Goal: Task Accomplishment & Management: Use online tool/utility

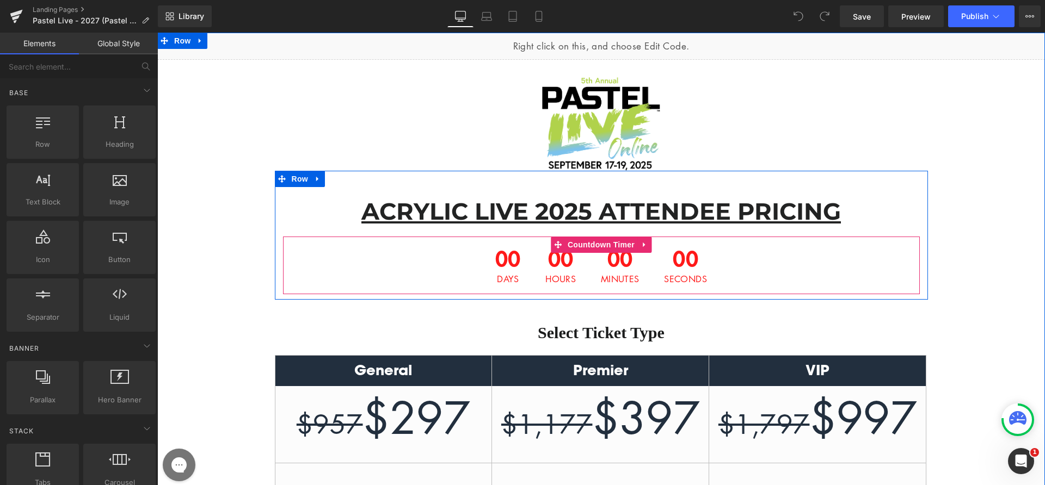
click at [534, 253] on div "00 Hours" at bounding box center [560, 266] width 52 height 58
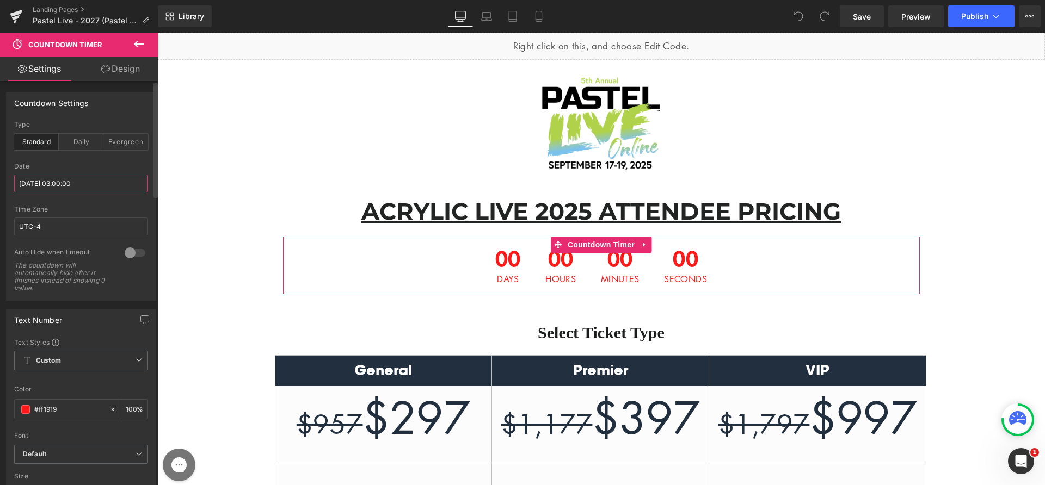
click at [60, 179] on input "[DATE] 03:00:00" at bounding box center [81, 184] width 134 height 18
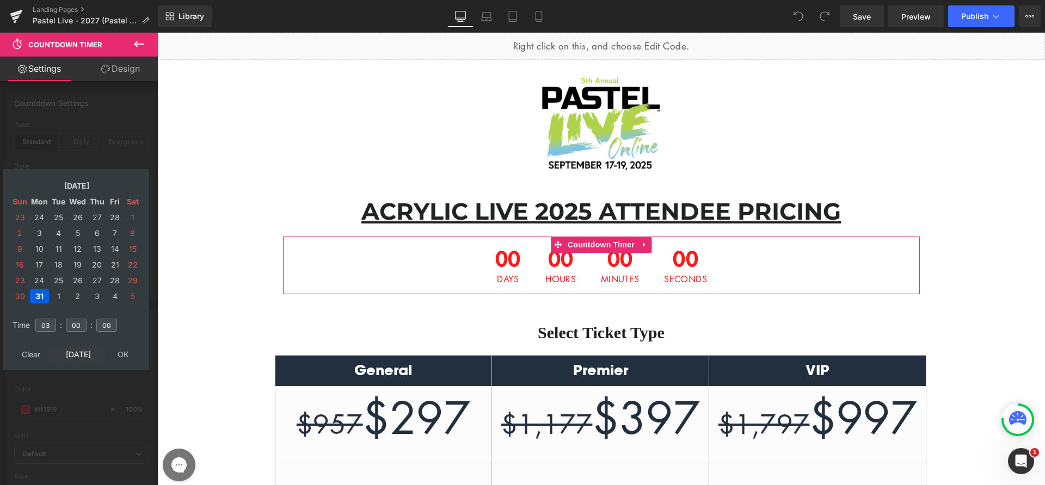
click at [76, 352] on td "[DATE]" at bounding box center [78, 354] width 52 height 15
type input "13"
type input "58"
type input "02"
click at [76, 249] on td "17" at bounding box center [77, 249] width 19 height 15
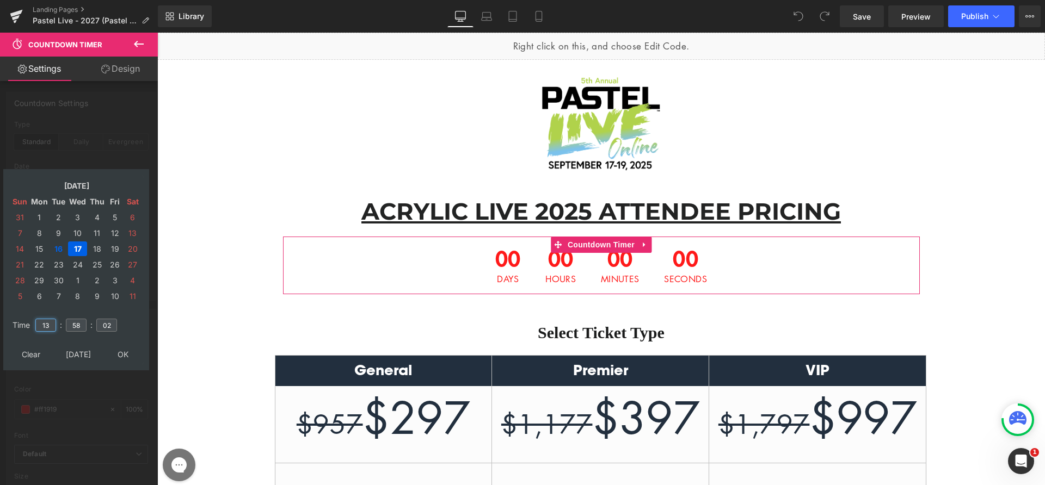
click at [48, 323] on input "13" at bounding box center [45, 325] width 21 height 13
type input "19"
type input "00"
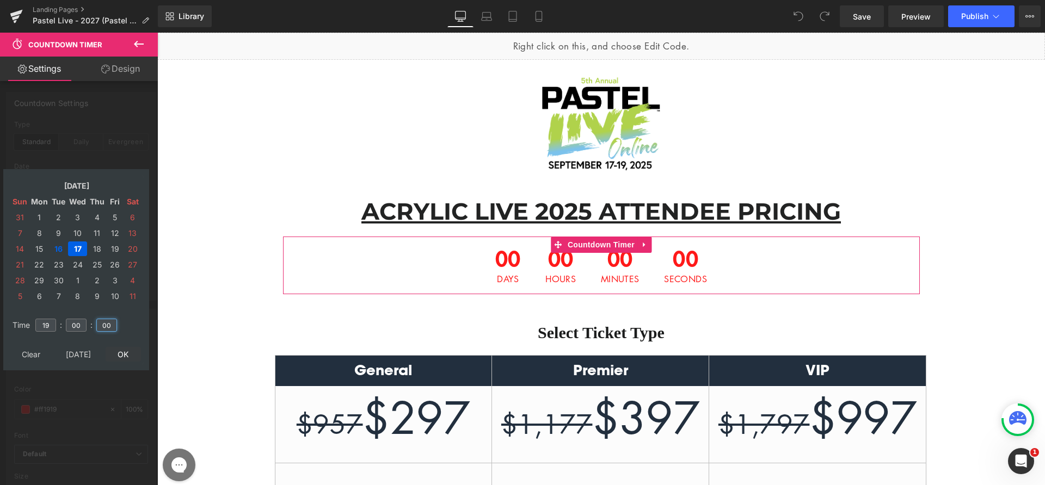
type input "00"
type input "[DATE] 19:00:00"
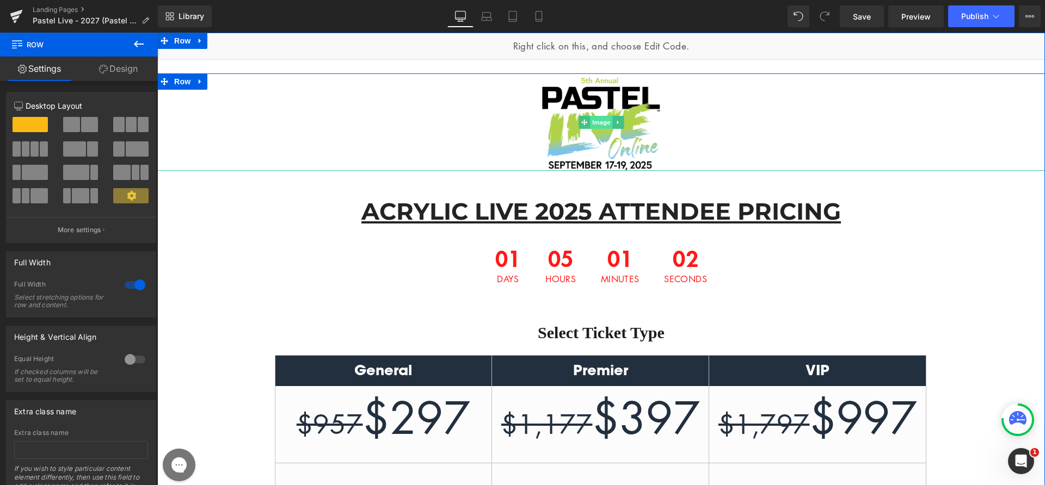
click at [592, 126] on span "Image" at bounding box center [601, 122] width 23 height 13
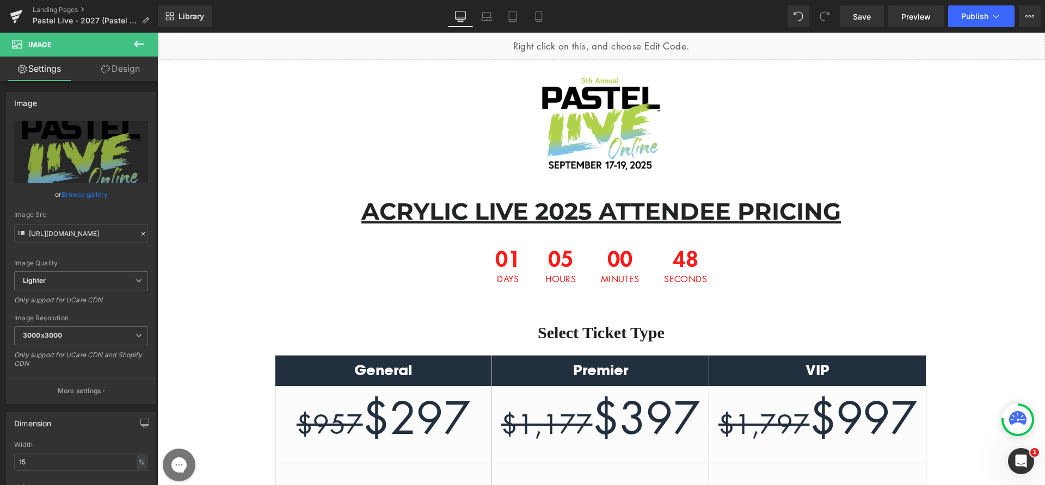
click at [469, 217] on u "ACRYLIC LIVE 2025 ATTENDEE PRICING" at bounding box center [600, 211] width 479 height 29
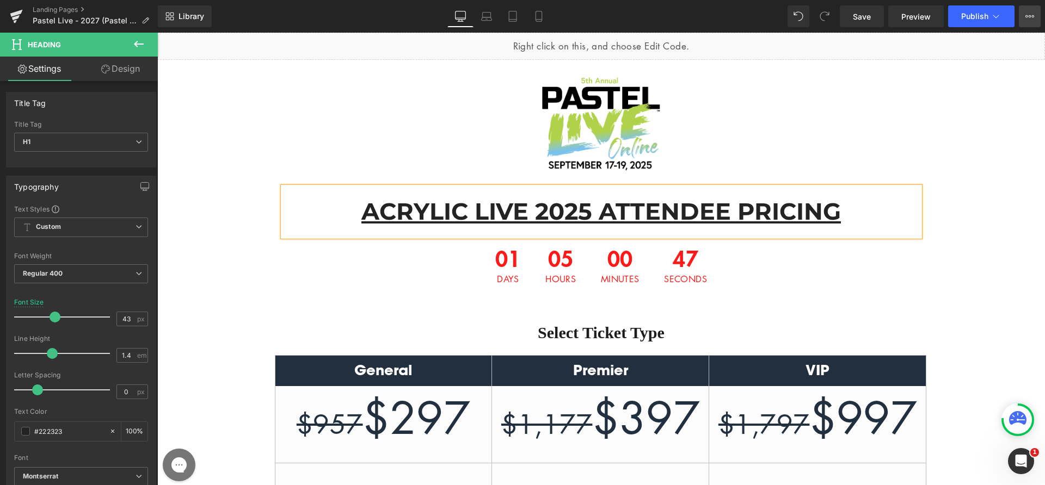
click at [1020, 14] on button "View Live Page View with current Template Save Template to Library Schedule Pub…" at bounding box center [1030, 16] width 22 height 22
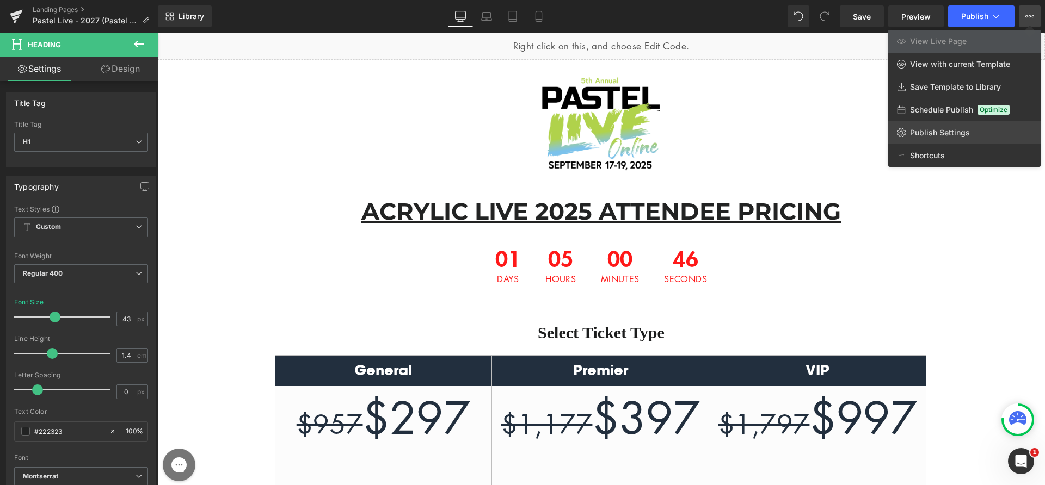
click at [958, 133] on span "Publish Settings" at bounding box center [940, 133] width 60 height 10
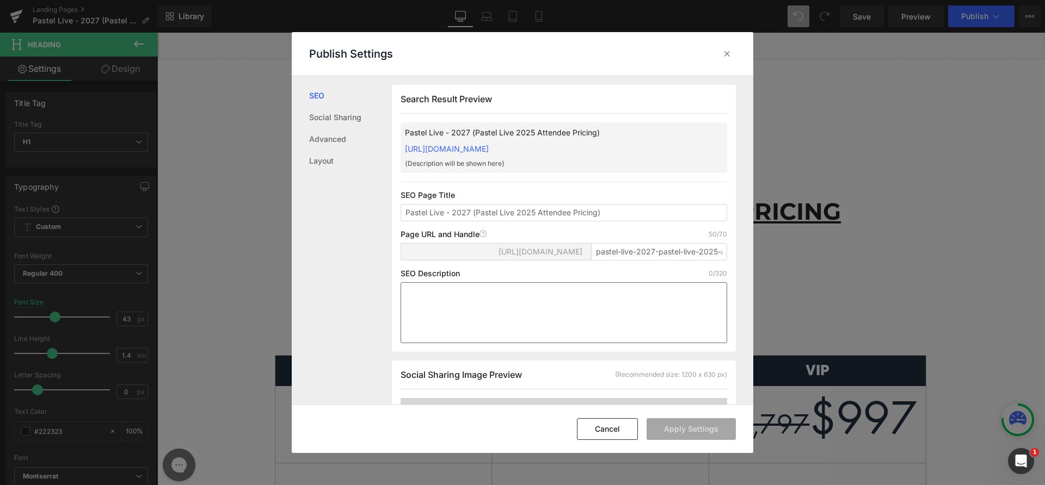
scroll to position [1, 0]
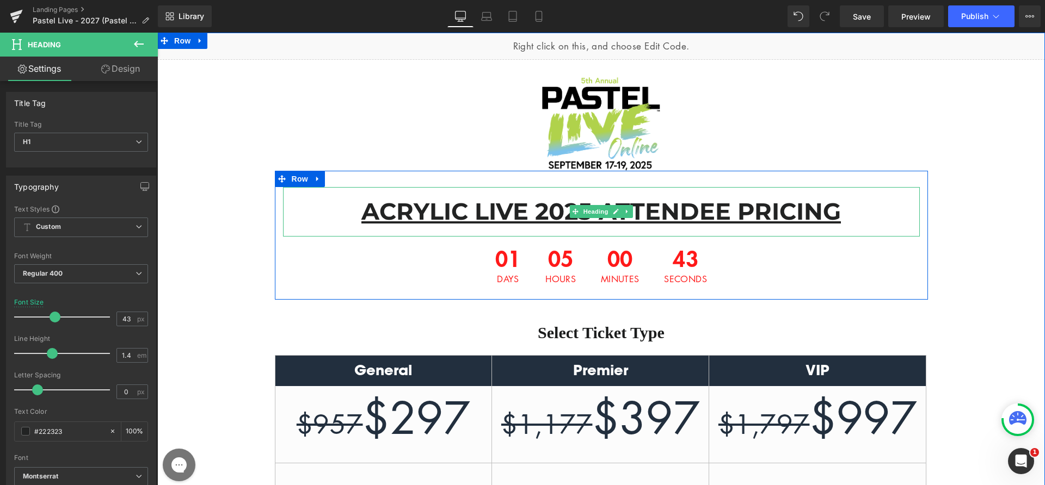
click at [509, 205] on u "ACRYLIC LIVE 2025 ATTENDEE PRICING" at bounding box center [600, 211] width 479 height 29
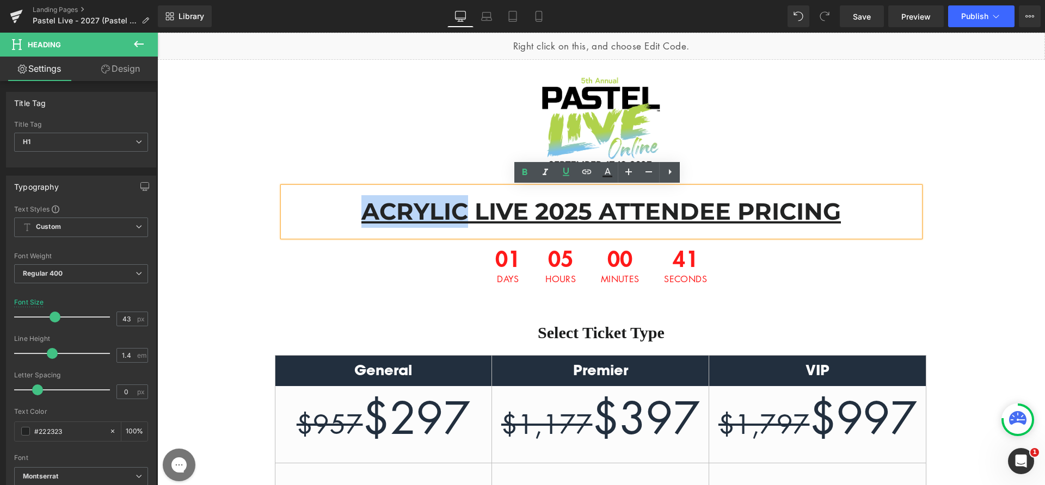
drag, startPoint x: 462, startPoint y: 210, endPoint x: 364, endPoint y: 214, distance: 98.1
click at [364, 214] on u "ACRYLIC LIVE 2025 ATTENDEE PRICING" at bounding box center [600, 211] width 479 height 29
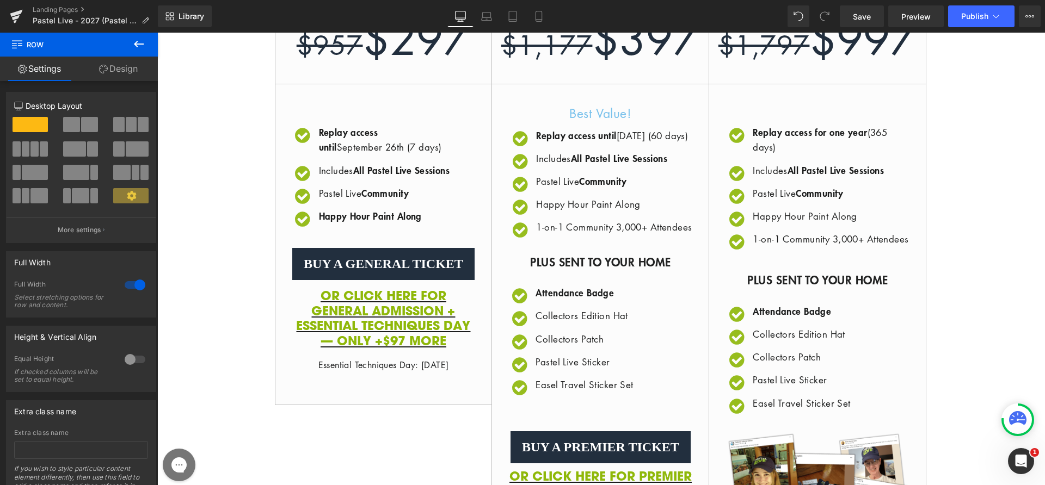
scroll to position [0, 0]
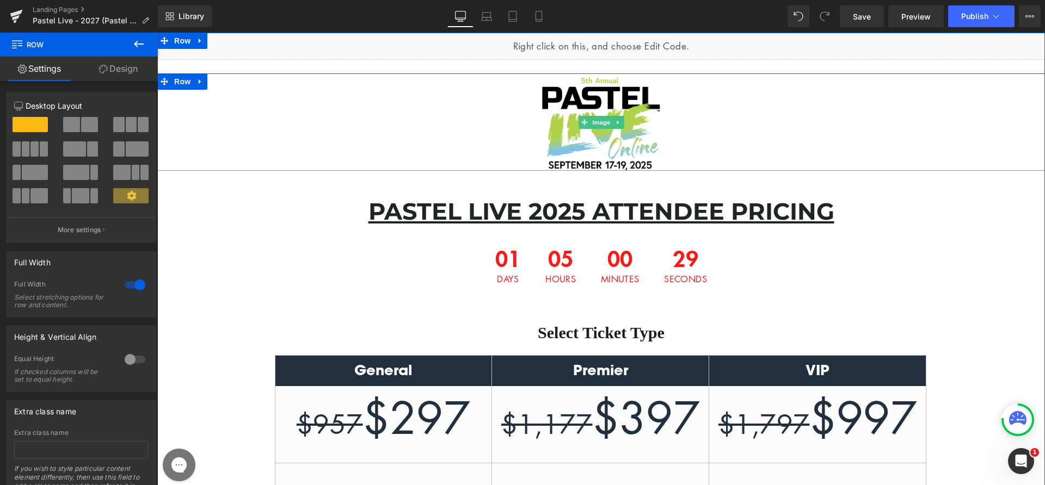
click at [597, 119] on span "Image" at bounding box center [601, 122] width 23 height 13
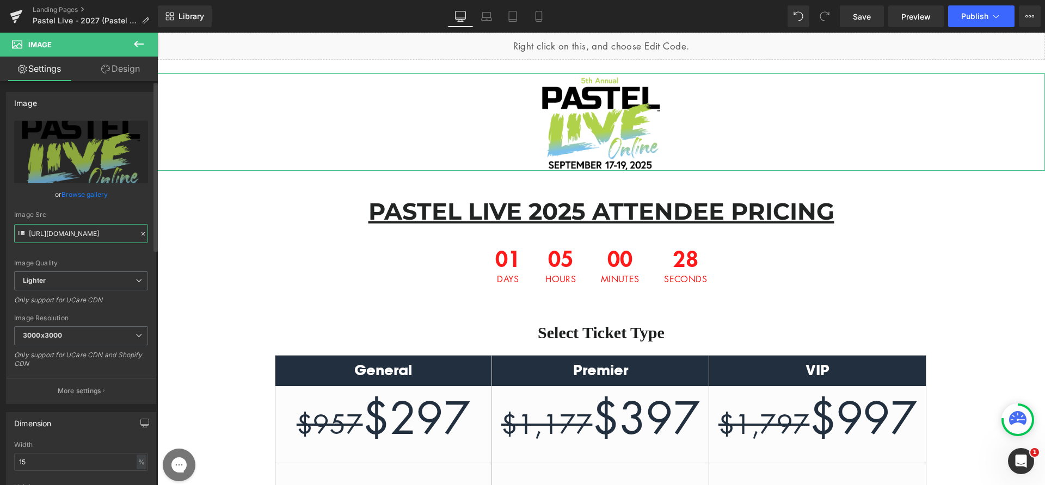
click at [57, 231] on input "[URL][DOMAIN_NAME]" at bounding box center [81, 233] width 134 height 19
paste input "[DOMAIN_NAME][URL]"
type input "[URL][DOMAIN_NAME]"
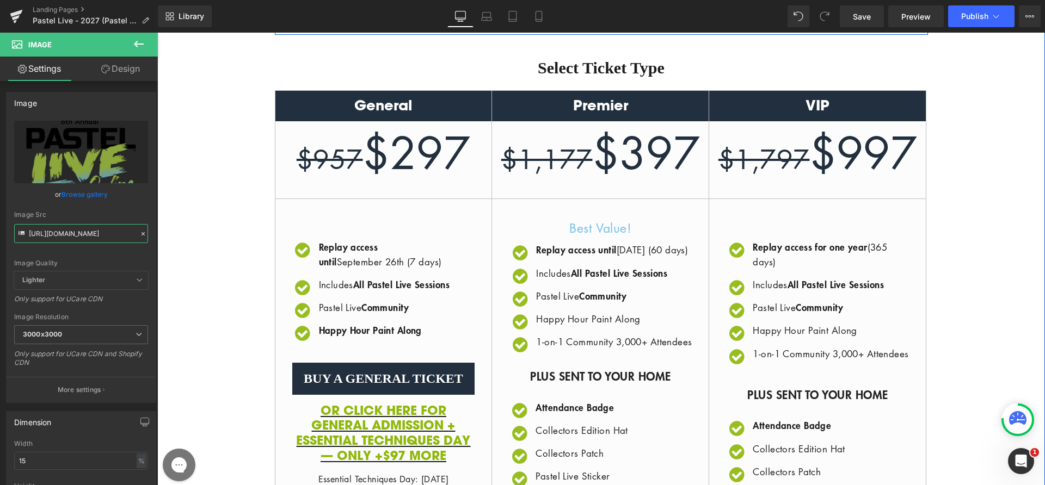
scroll to position [301, 0]
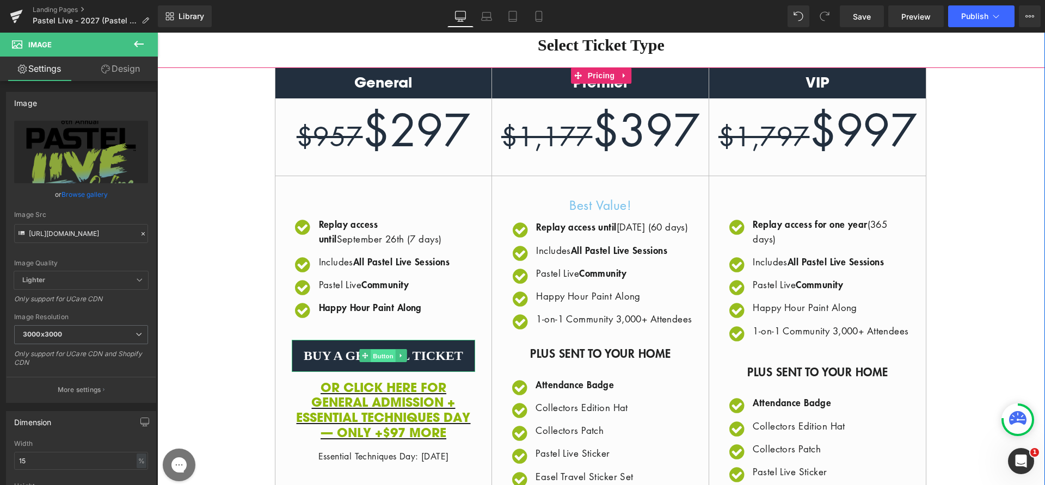
click at [383, 363] on span "Button" at bounding box center [383, 356] width 25 height 13
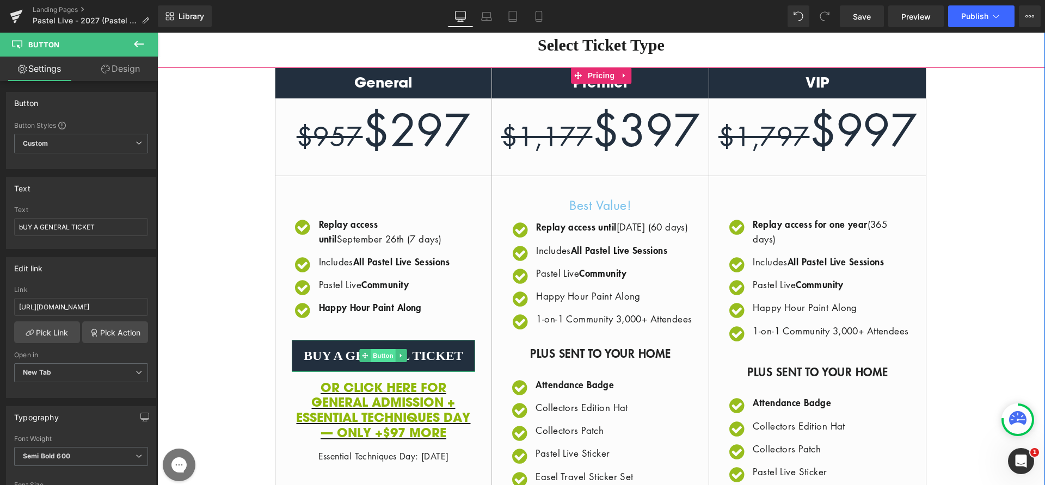
click at [371, 362] on span "Button" at bounding box center [383, 355] width 25 height 13
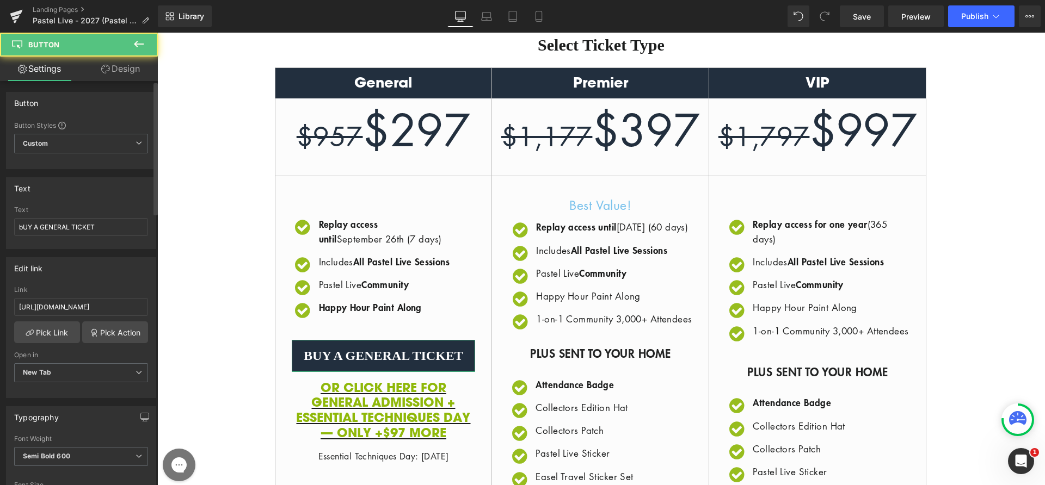
click at [61, 297] on div "Link [URL][DOMAIN_NAME]" at bounding box center [81, 303] width 134 height 35
click at [60, 302] on input "[URL][DOMAIN_NAME]" at bounding box center [81, 307] width 134 height 18
paste input "://[DOMAIN_NAME][URL]"
type input "[URL][DOMAIN_NAME]"
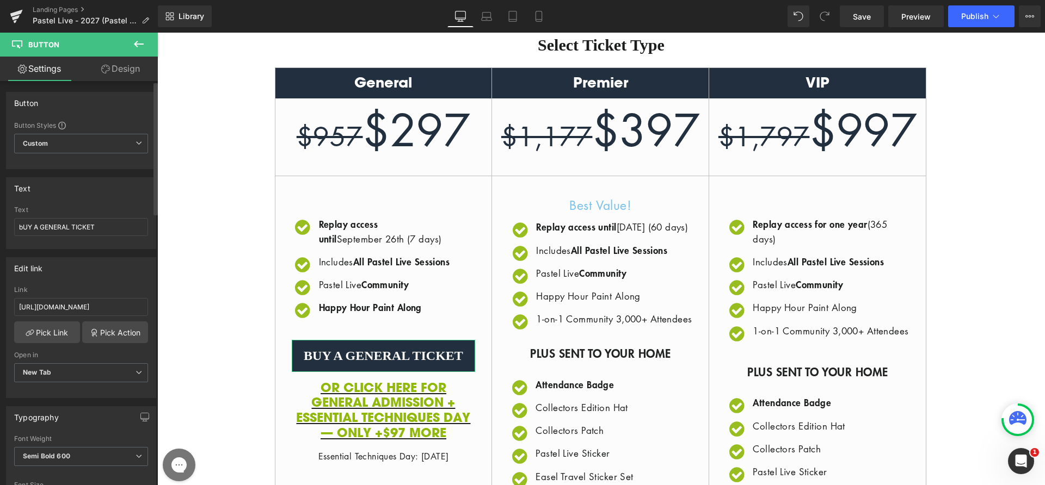
scroll to position [0, 0]
click at [60, 290] on div "Link" at bounding box center [81, 290] width 134 height 8
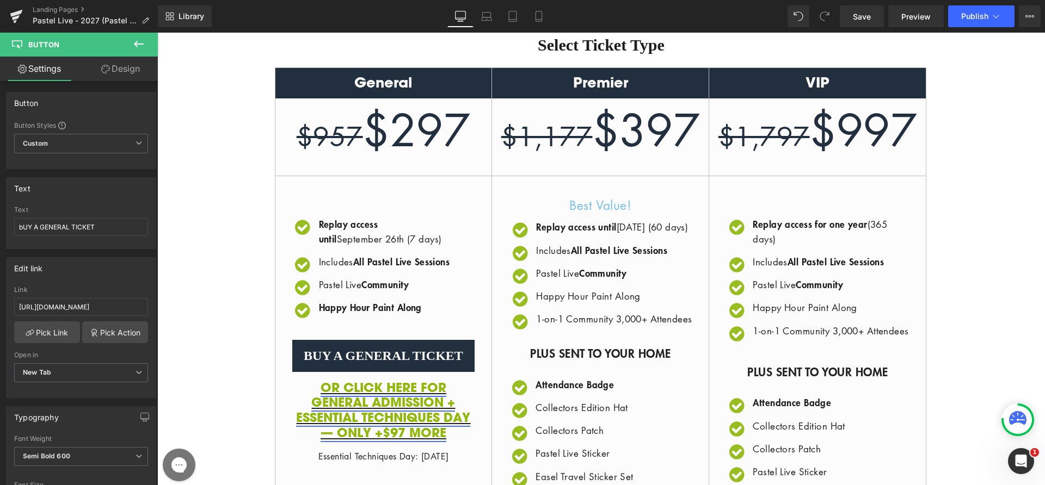
click at [372, 413] on link "OR CLICK HERE FOR GENERAL ADMISSION + ESSENTIAL TECHNIQUES DAY — ONLY +$97 MORE" at bounding box center [383, 410] width 174 height 63
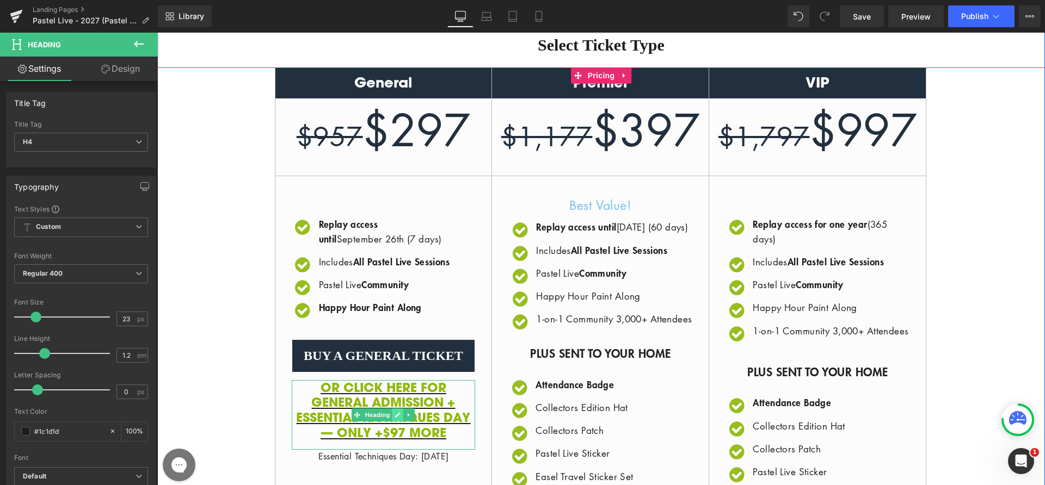
click at [395, 419] on icon at bounding box center [398, 415] width 6 height 7
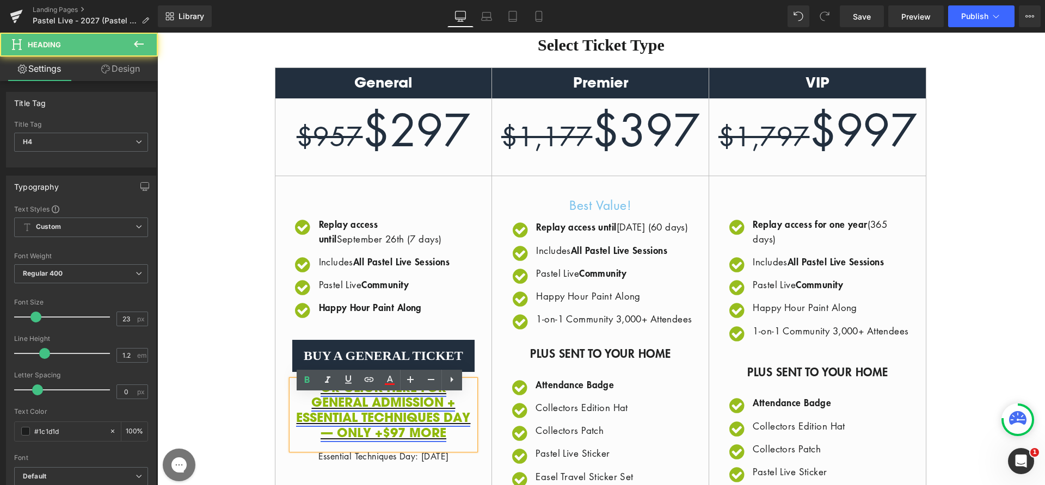
click at [365, 436] on link "OR CLICK HERE FOR GENERAL ADMISSION + ESSENTIAL TECHNIQUES DAY — ONLY +$97 MORE" at bounding box center [383, 410] width 174 height 63
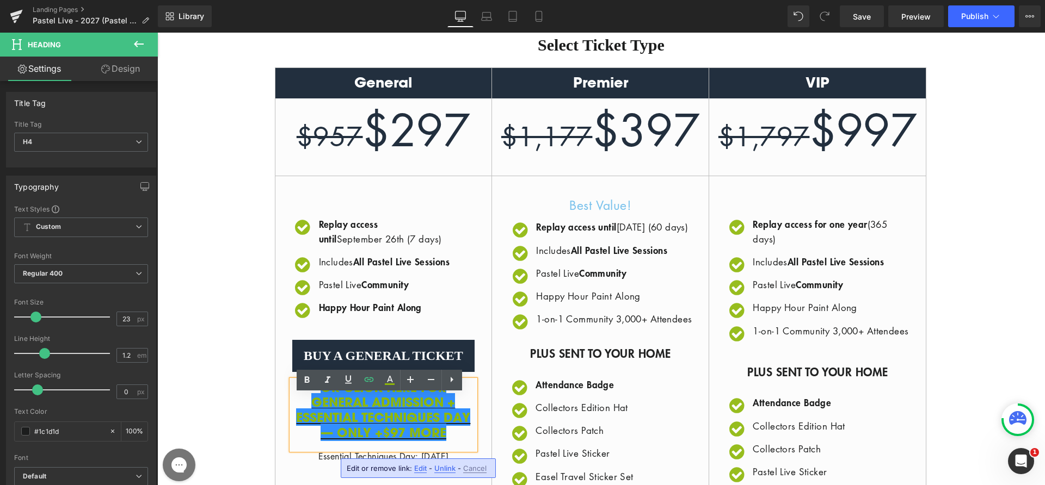
click at [416, 467] on span "Edit" at bounding box center [420, 468] width 13 height 9
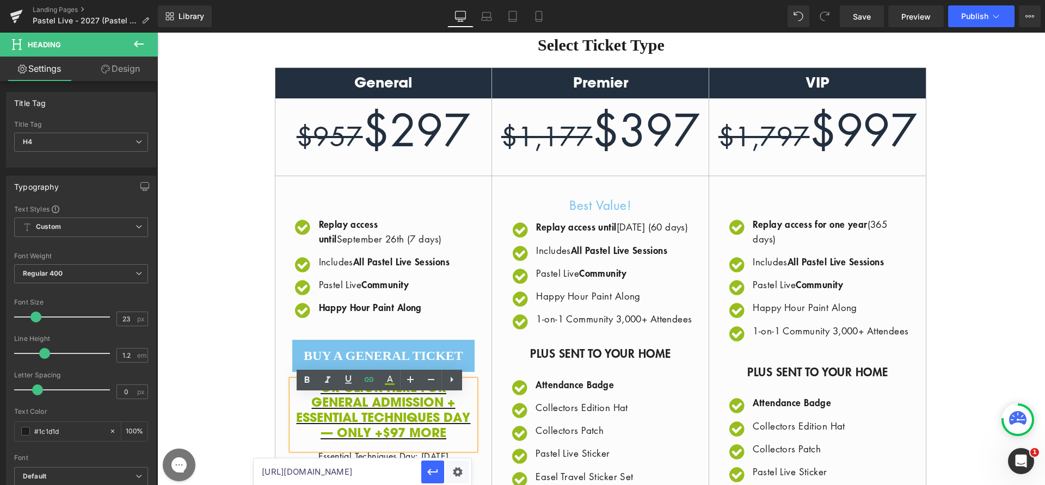
scroll to position [397, 0]
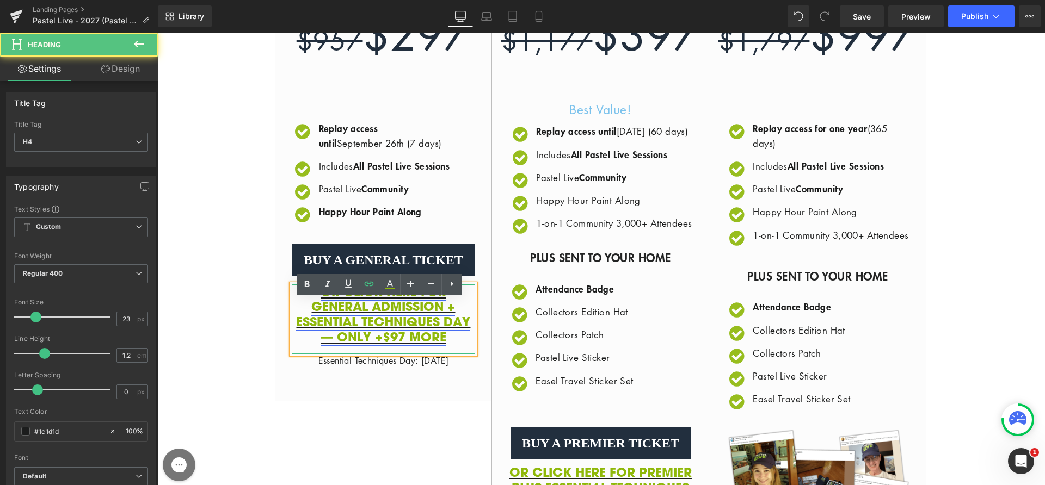
click at [382, 346] on link "OR CLICK HERE FOR GENERAL ADMISSION + ESSENTIAL TECHNIQUES DAY — ONLY +$97 MORE" at bounding box center [383, 314] width 174 height 63
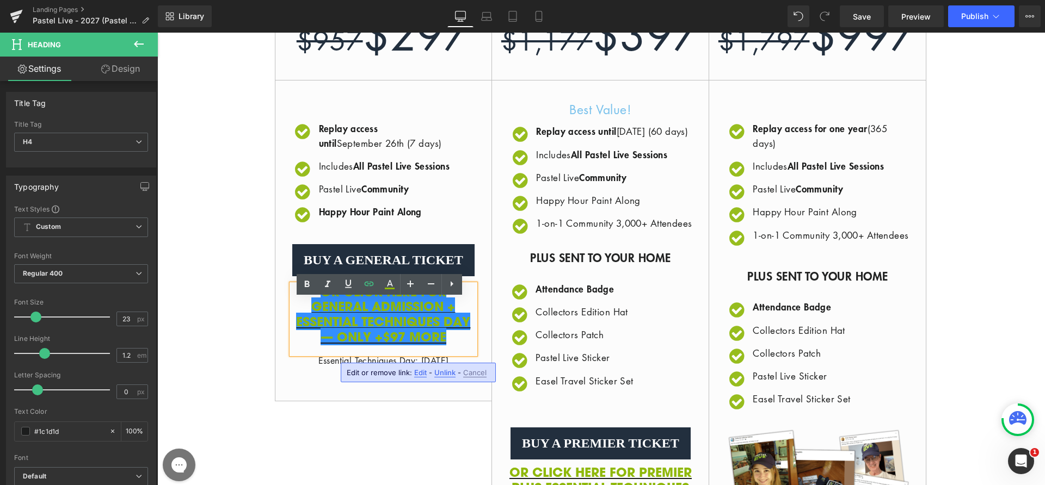
drag, startPoint x: 417, startPoint y: 372, endPoint x: 259, endPoint y: 340, distance: 161.2
click at [417, 372] on span "Edit" at bounding box center [420, 372] width 13 height 9
click at [347, 376] on input "[URL][DOMAIN_NAME]" at bounding box center [338, 376] width 168 height 27
paste input "2574190673987:1,42574190510147:1"
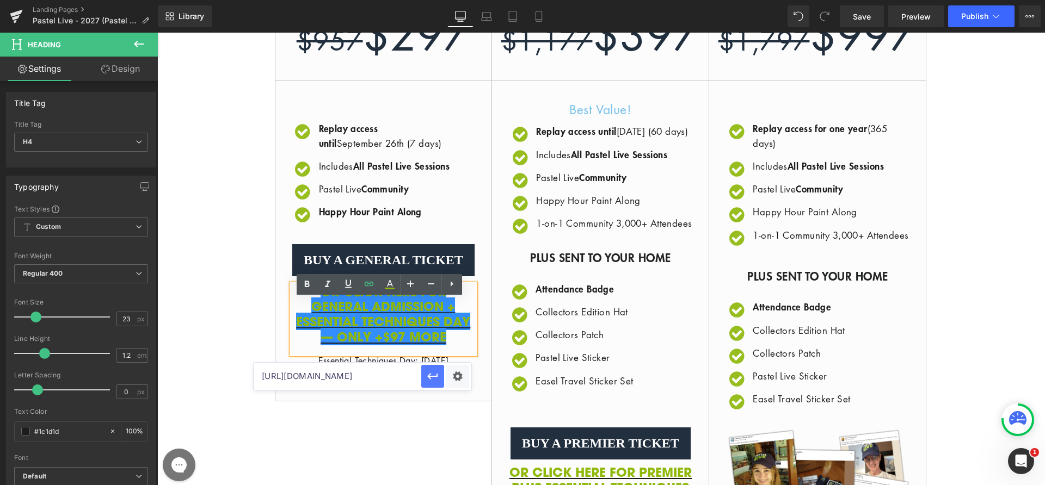
type input "[URL][DOMAIN_NAME]"
click at [432, 379] on icon "button" at bounding box center [432, 376] width 13 height 13
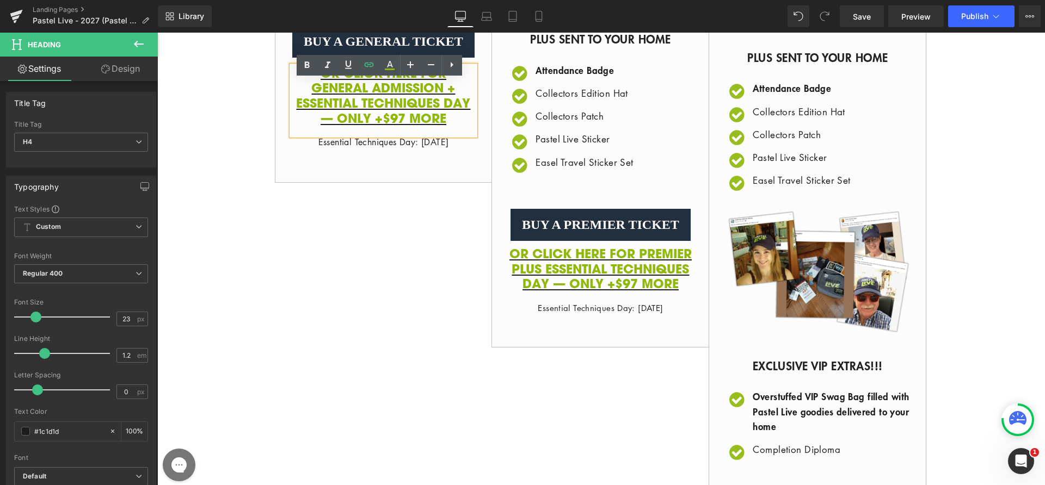
scroll to position [616, 0]
click at [589, 231] on span "Button" at bounding box center [600, 224] width 25 height 13
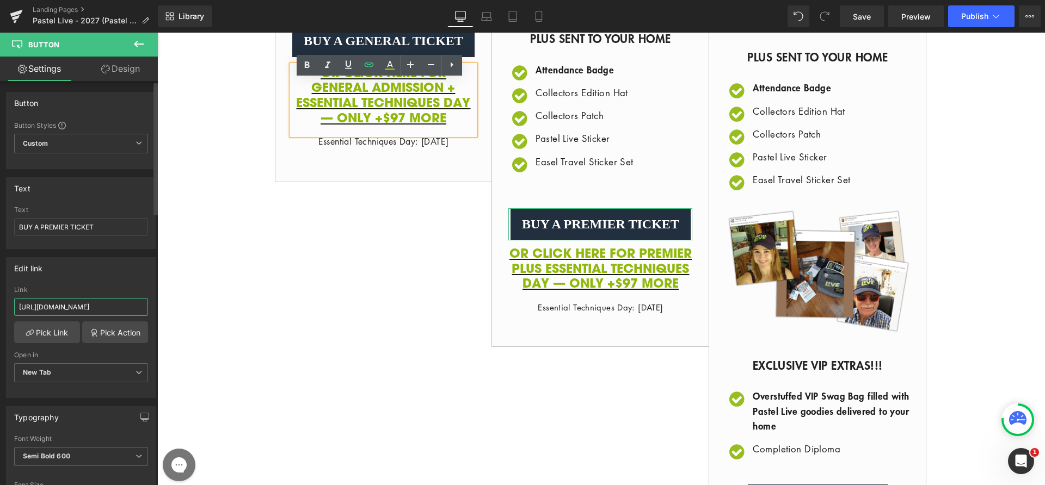
click at [81, 302] on input "[URL][DOMAIN_NAME]" at bounding box center [81, 307] width 134 height 18
paste input "://[DOMAIN_NAME][URL]"
type input "[URL][DOMAIN_NAME]"
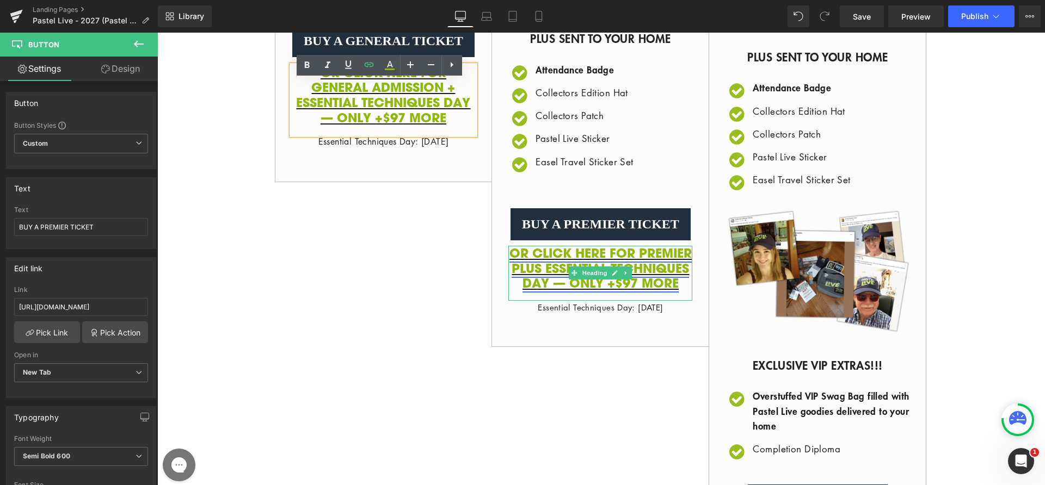
click at [604, 292] on link "OR CLICK HERE FOR PREMIER PLUS ESSENTIAL TECHNIQUES DAY — ONLY +$97 MORE" at bounding box center [600, 267] width 182 height 47
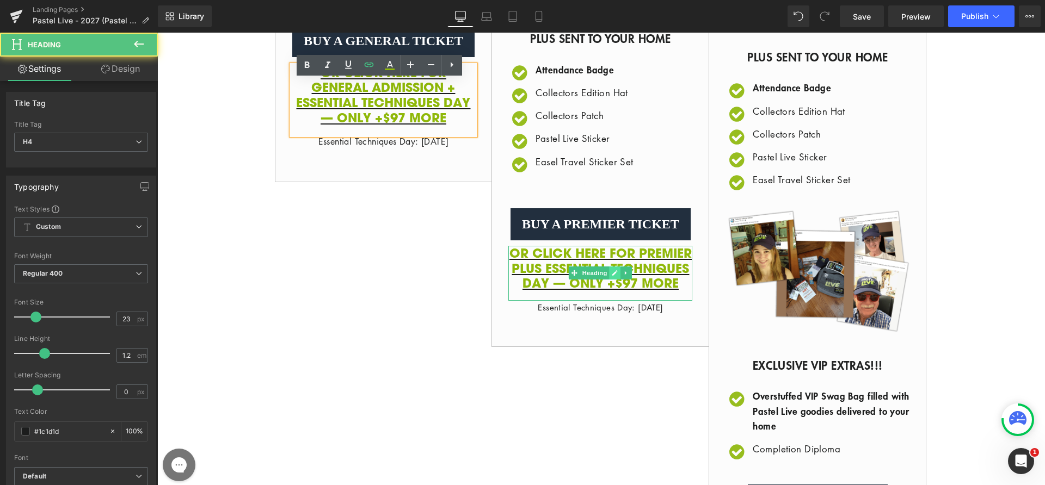
click at [613, 276] on icon at bounding box center [615, 273] width 5 height 5
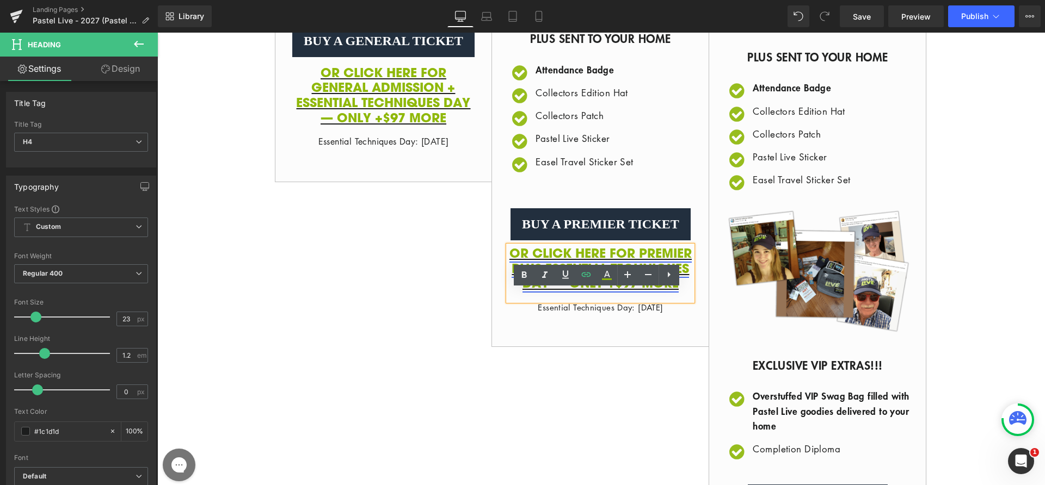
click at [607, 292] on link "OR CLICK HERE FOR PREMIER PLUS ESSENTIAL TECHNIQUES DAY — ONLY +$97 MORE" at bounding box center [600, 267] width 182 height 47
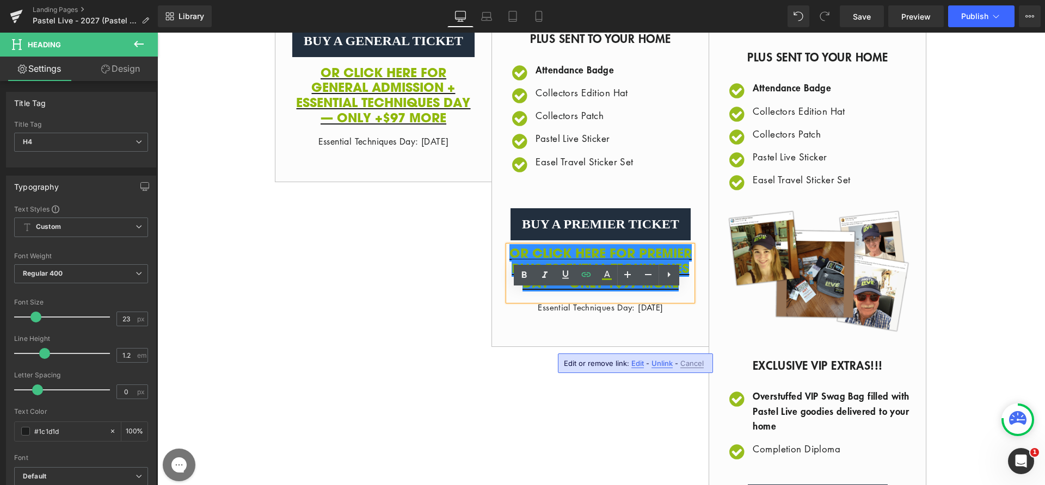
drag, startPoint x: 635, startPoint y: 361, endPoint x: 99, endPoint y: 158, distance: 573.7
click at [635, 361] on span "Edit" at bounding box center [637, 363] width 13 height 9
click at [530, 365] on input "[URL][DOMAIN_NAME]" at bounding box center [555, 367] width 168 height 27
paste input "2574190706755:1,42574190510147:1"
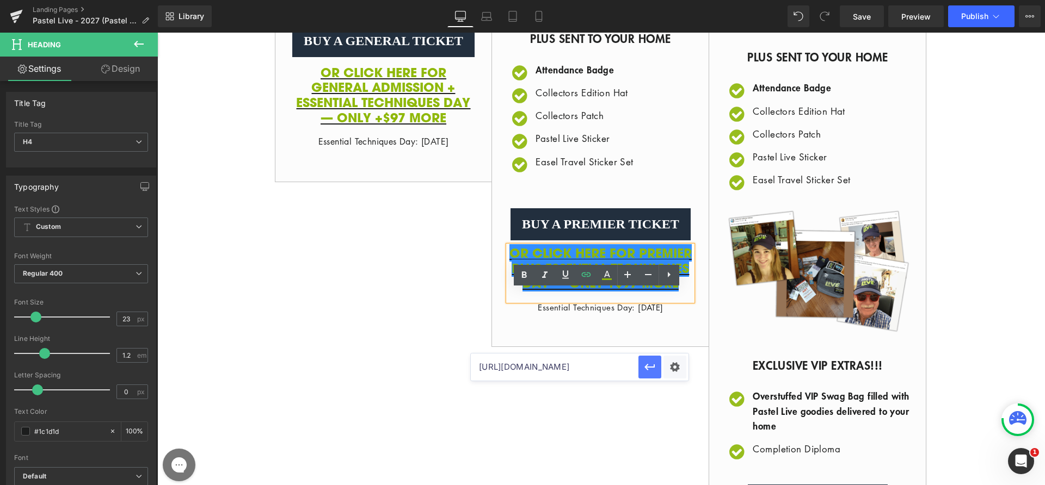
type input "[URL][DOMAIN_NAME]"
click at [644, 366] on icon "button" at bounding box center [649, 367] width 13 height 13
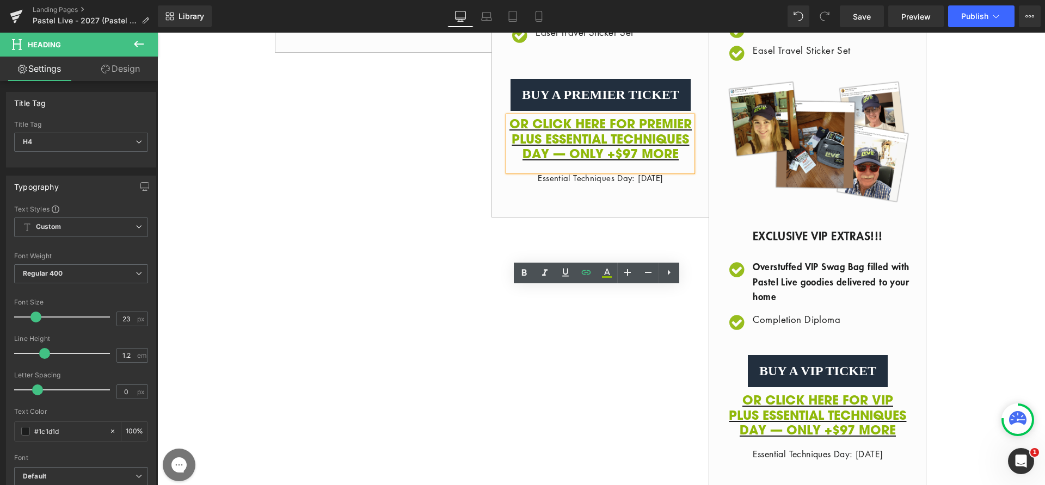
scroll to position [832, 0]
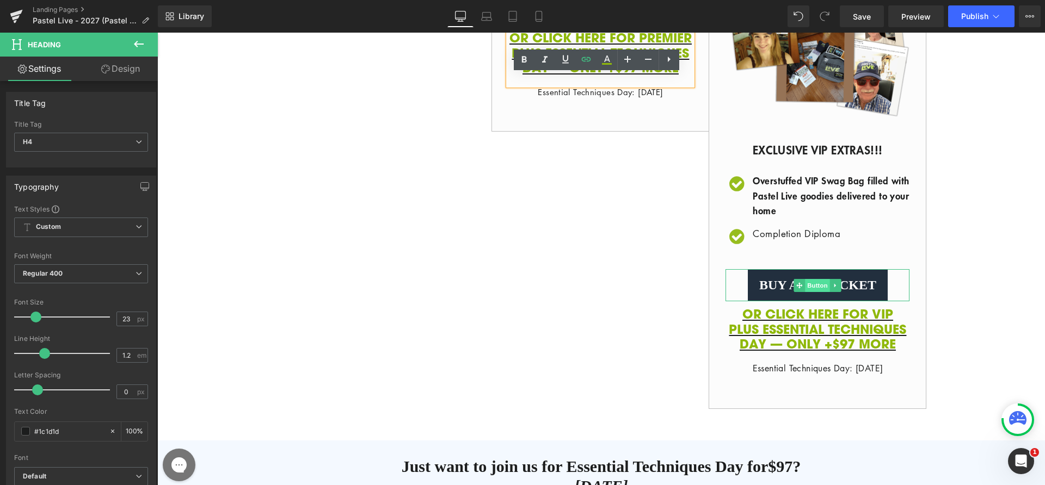
click at [809, 292] on span "Button" at bounding box center [817, 285] width 25 height 13
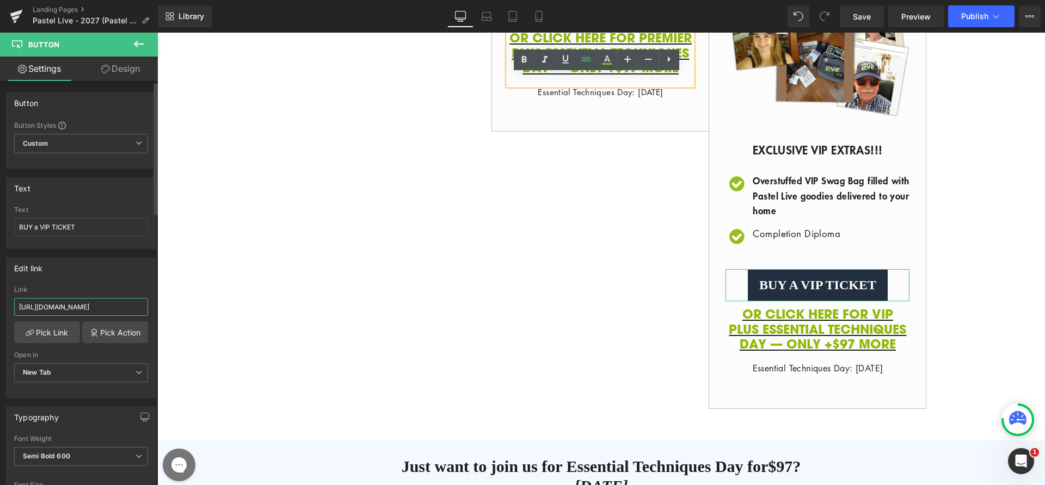
click at [85, 303] on input "[URL][DOMAIN_NAME]" at bounding box center [81, 307] width 134 height 18
paste input "2574190739523:1"
type input "[URL][DOMAIN_NAME]"
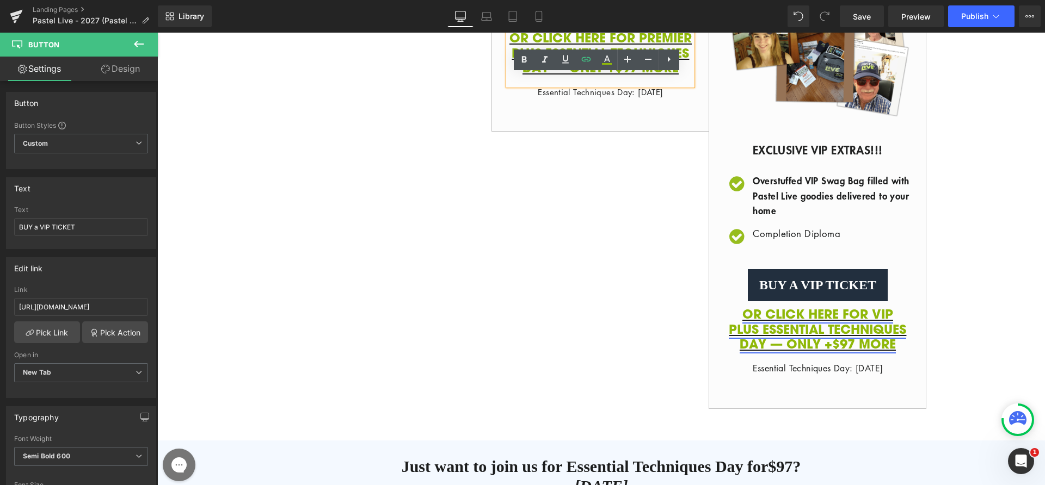
click at [801, 353] on link "OR CLICK HERE FOR VIP PLUS ESSENTIAL TECHNIQUES DAY — ONLY +$97 MORE" at bounding box center [817, 328] width 177 height 47
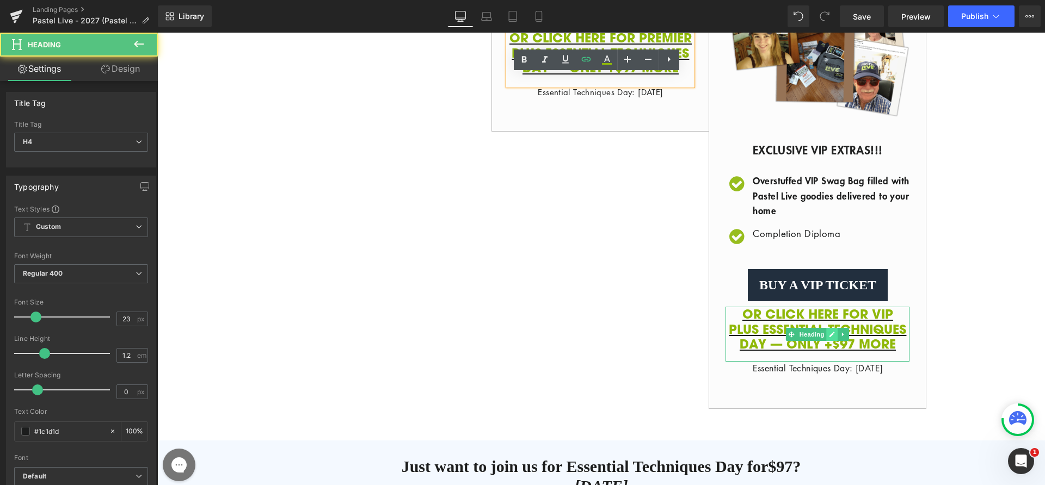
click at [830, 337] on icon at bounding box center [832, 334] width 5 height 5
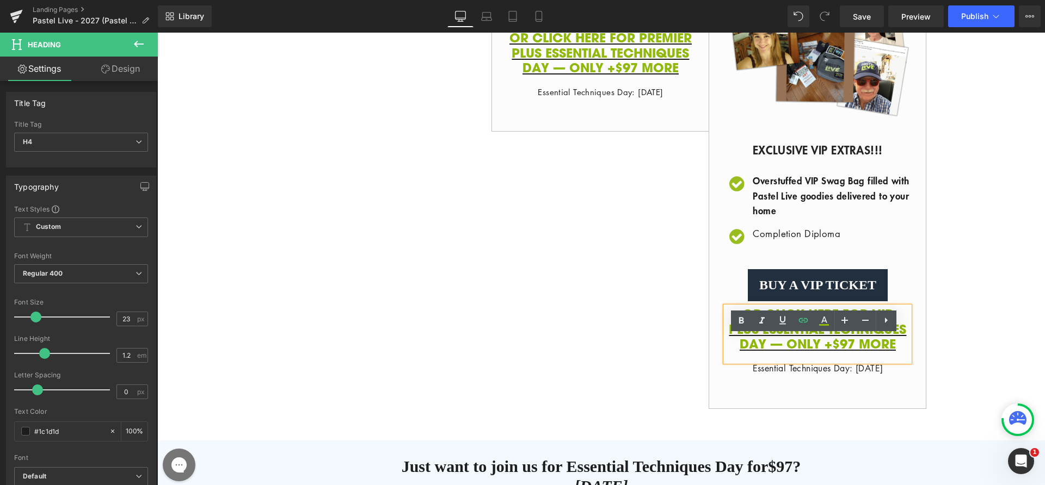
click at [789, 352] on h4 "OR CLICK HERE FOR VIP PLUS ESSENTIAL TECHNIQUES DAY — ONLY +$97 MORE" at bounding box center [817, 329] width 184 height 45
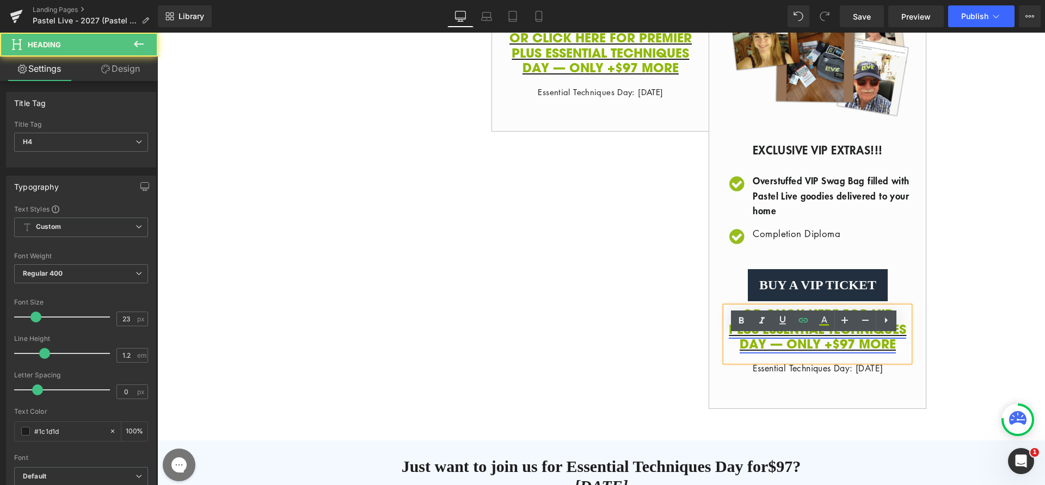
click at [818, 353] on link "OR CLICK HERE FOR VIP PLUS ESSENTIAL TECHNIQUES DAY — ONLY +$97 MORE" at bounding box center [817, 328] width 177 height 47
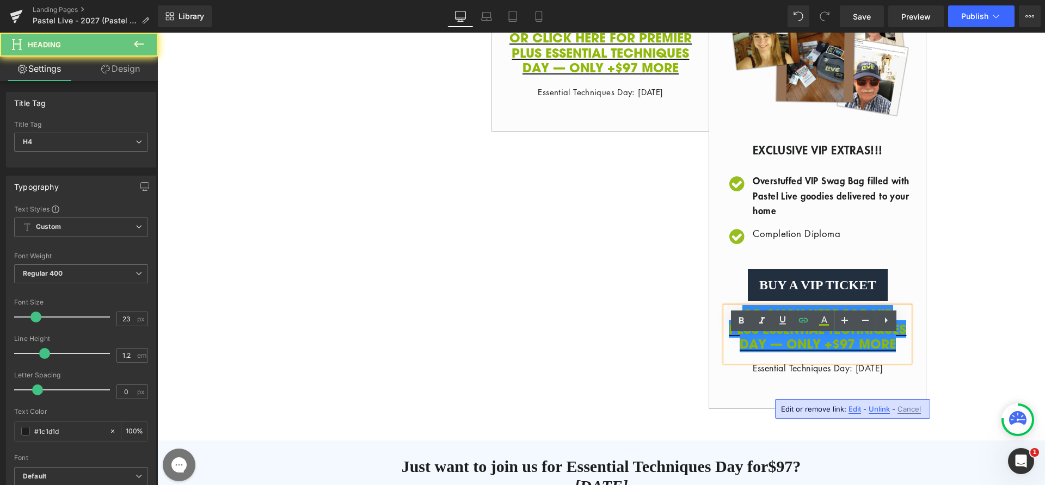
click at [709, 389] on div "Icon Replay access for one year (365 days) Text Block Icon" at bounding box center [817, 19] width 217 height 747
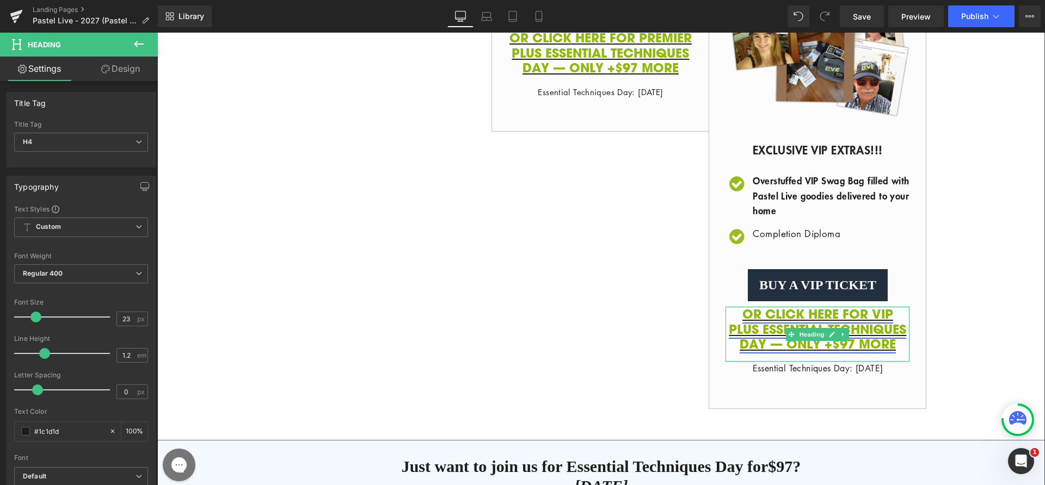
click at [847, 353] on link "OR CLICK HERE FOR VIP PLUS ESSENTIAL TECHNIQUES DAY — ONLY +$97 MORE" at bounding box center [817, 328] width 177 height 47
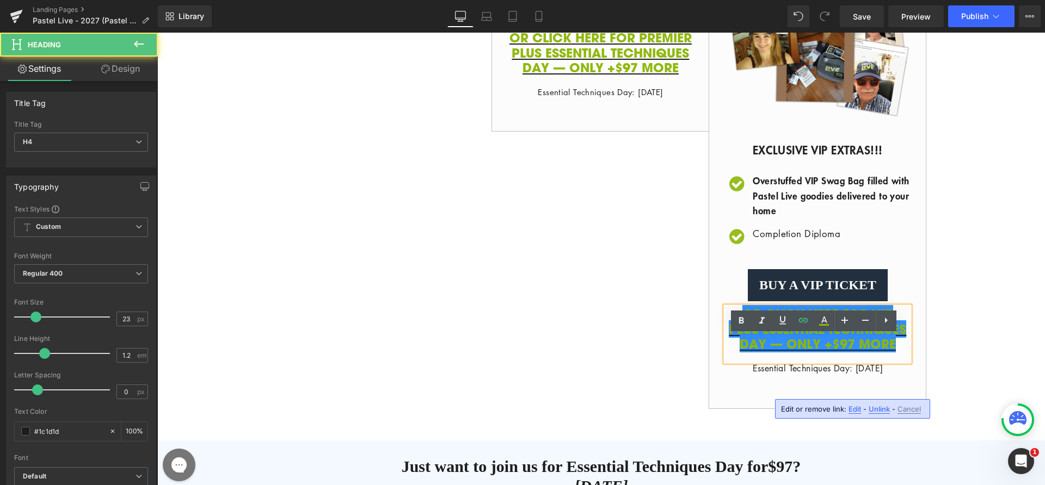
click at [856, 410] on span "Edit" at bounding box center [854, 409] width 13 height 9
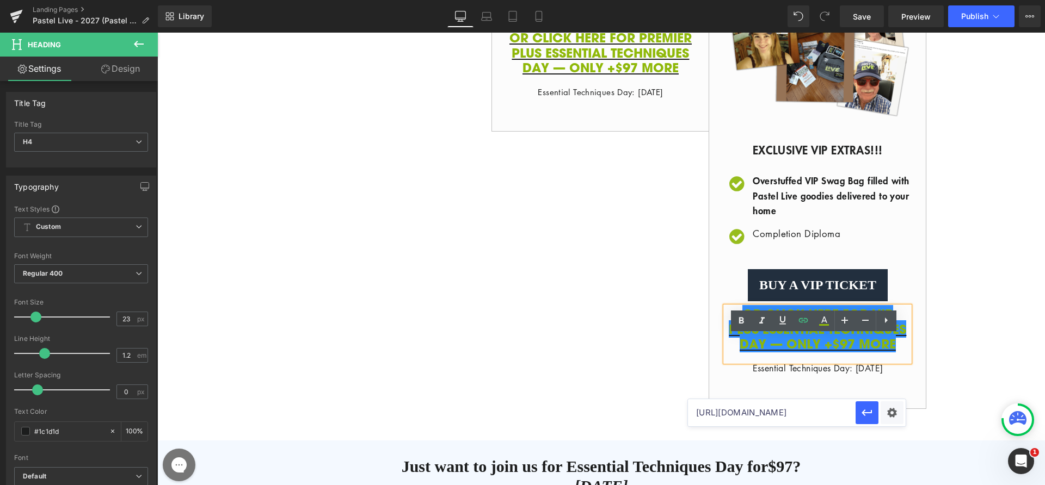
click at [832, 411] on input "[URL][DOMAIN_NAME]" at bounding box center [772, 412] width 168 height 27
paste input "2574190739523:1,42574190510147:1"
type input "[URL][DOMAIN_NAME]"
drag, startPoint x: 869, startPoint y: 413, endPoint x: 422, endPoint y: 247, distance: 476.5
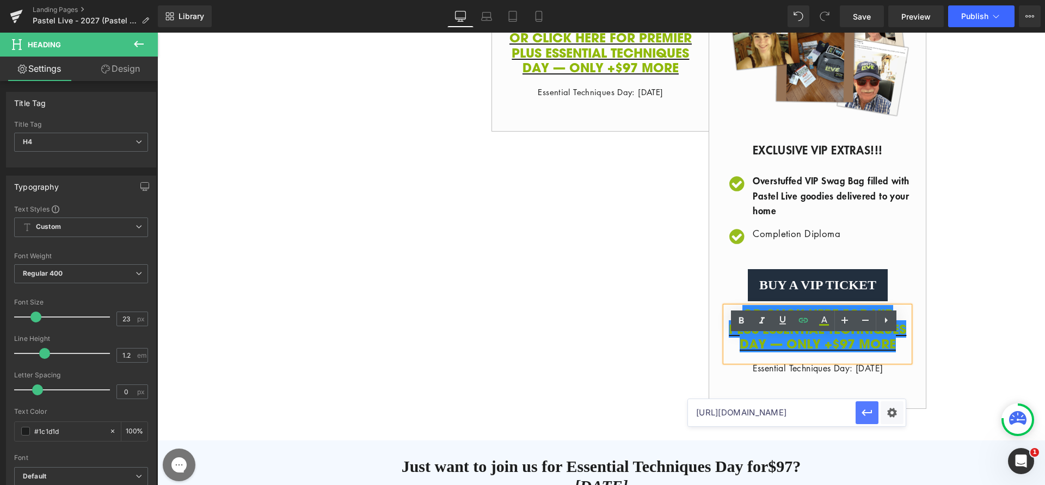
click at [869, 413] on icon "button" at bounding box center [867, 413] width 10 height 7
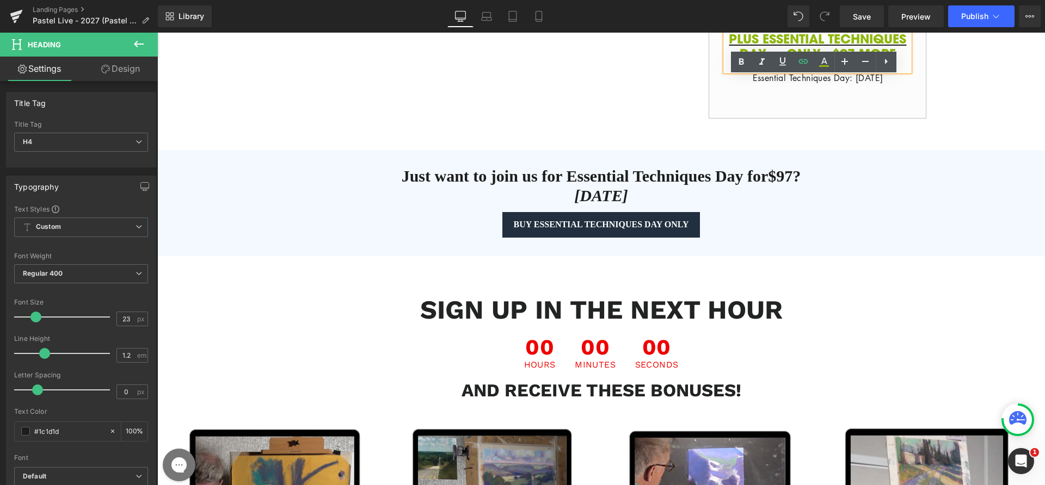
scroll to position [1182, 0]
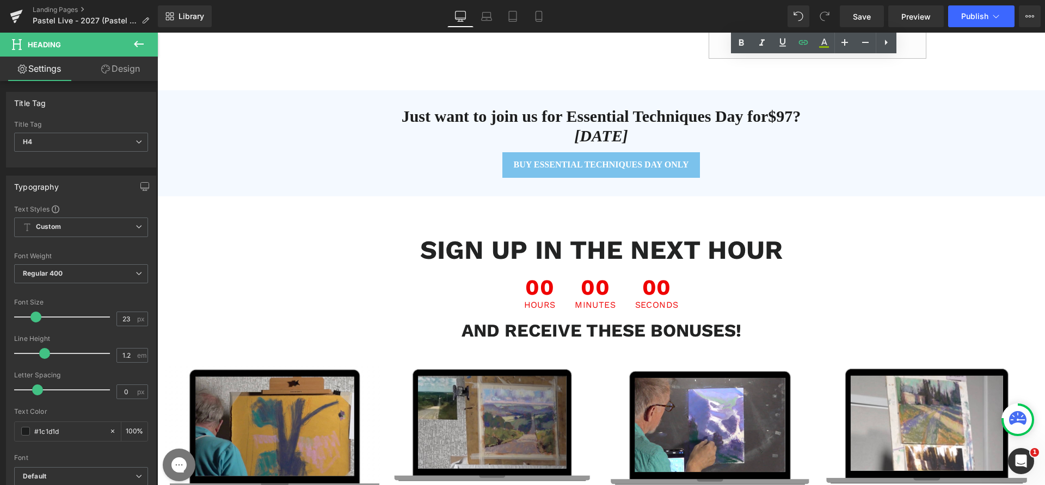
click at [571, 171] on span "Buy Essential Techniques Day Only" at bounding box center [601, 165] width 175 height 13
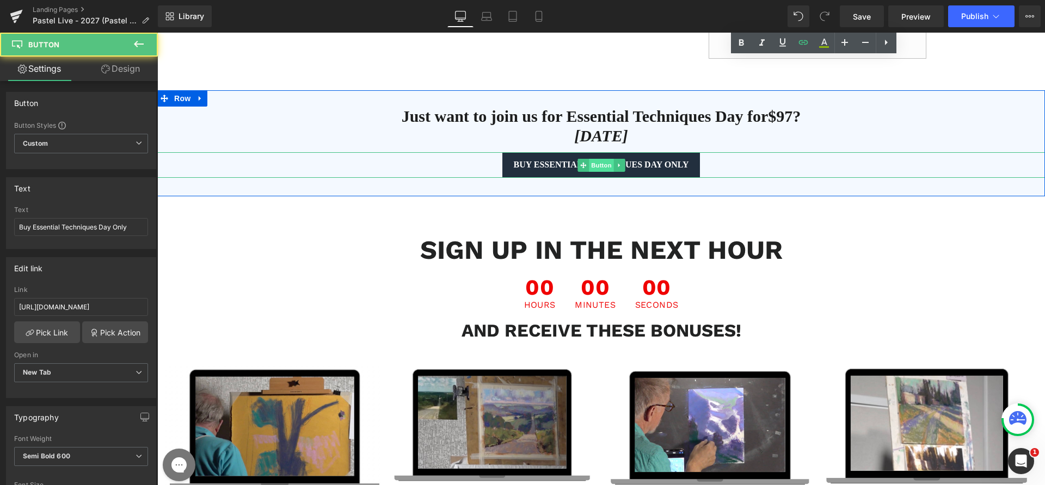
click at [589, 172] on span "Button" at bounding box center [601, 165] width 25 height 13
click at [604, 172] on span "Button" at bounding box center [601, 165] width 25 height 13
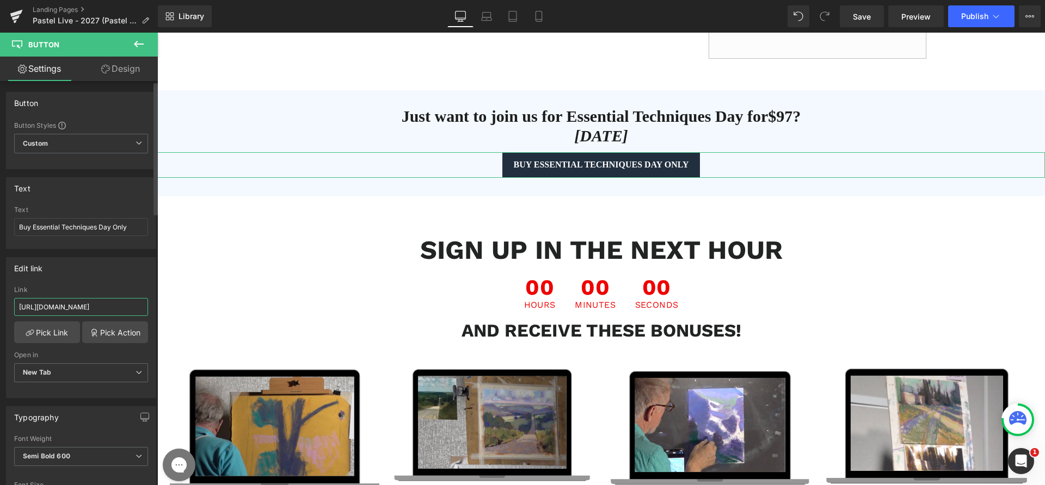
click at [85, 305] on input "[URL][DOMAIN_NAME]" at bounding box center [81, 307] width 134 height 18
type input "[URL][DOMAIN_NAME]"
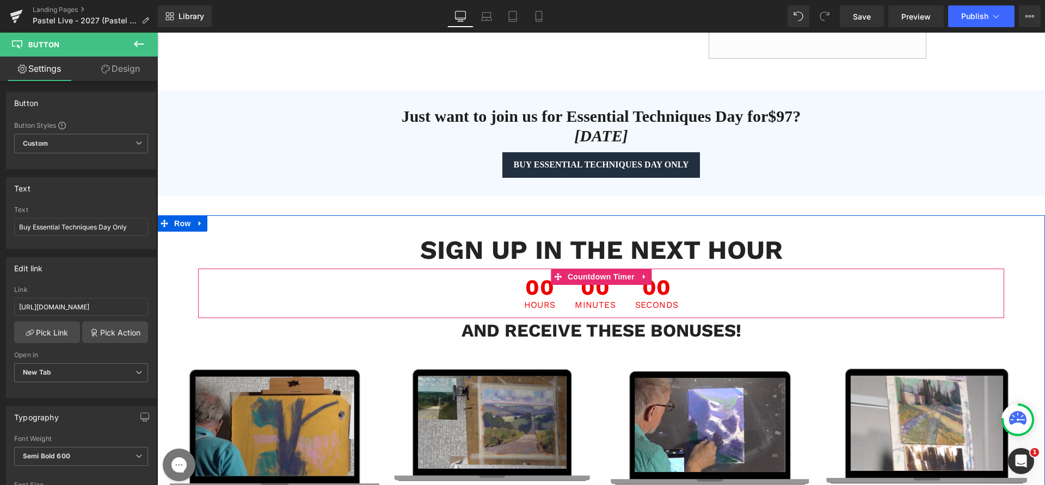
click at [919, 272] on div at bounding box center [601, 270] width 806 height 3
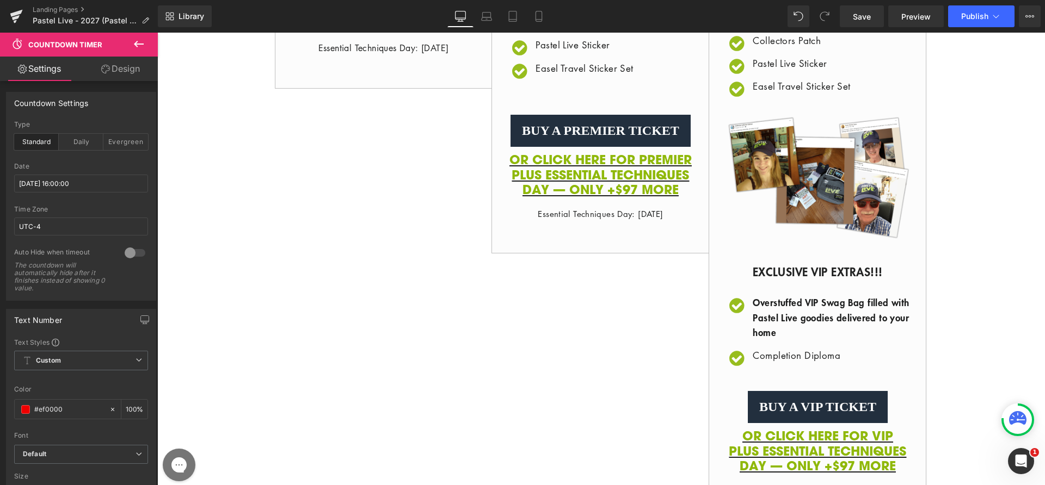
scroll to position [1083, 0]
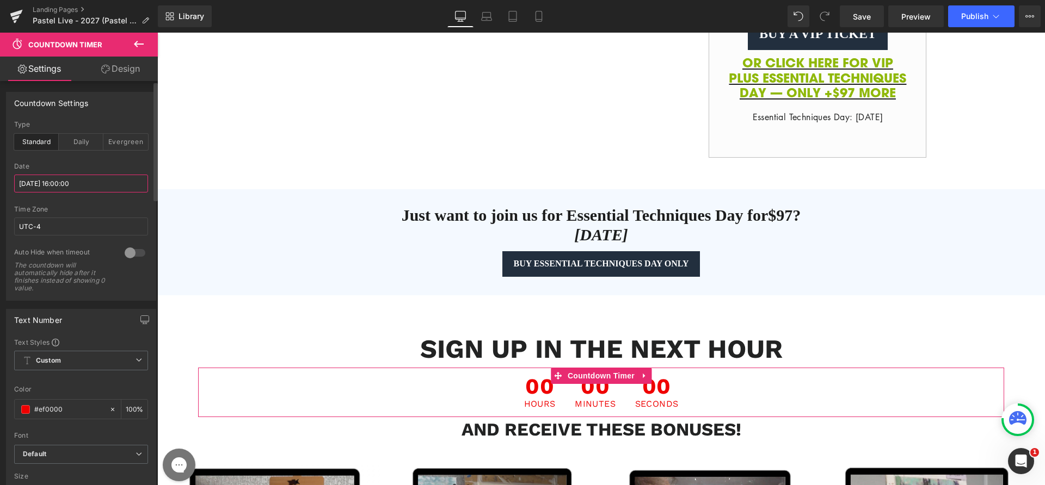
click at [41, 184] on input "[DATE] 16:00:00" at bounding box center [81, 184] width 134 height 18
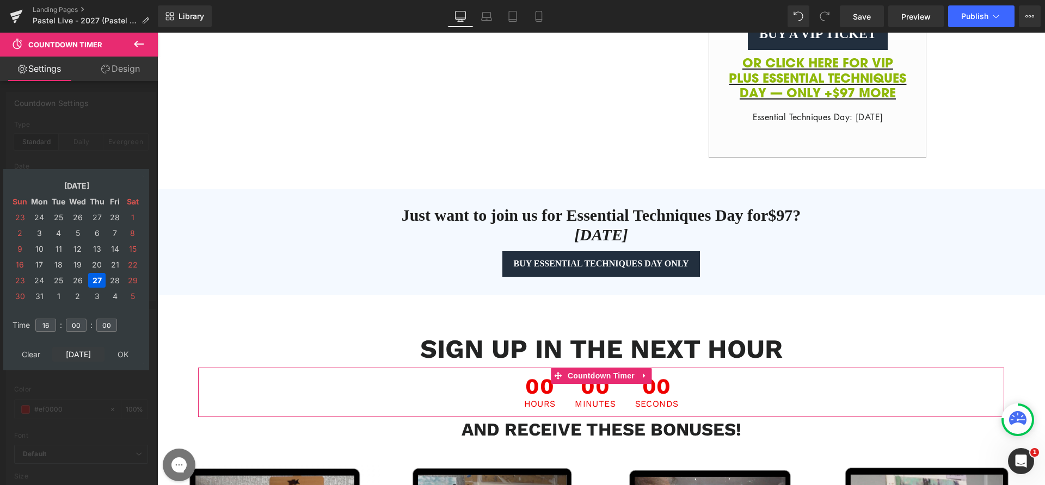
click at [78, 352] on td "[DATE]" at bounding box center [78, 354] width 52 height 15
type input "14"
type input "42"
click at [79, 254] on td "17" at bounding box center [77, 249] width 19 height 15
click at [50, 327] on input "14" at bounding box center [45, 325] width 21 height 13
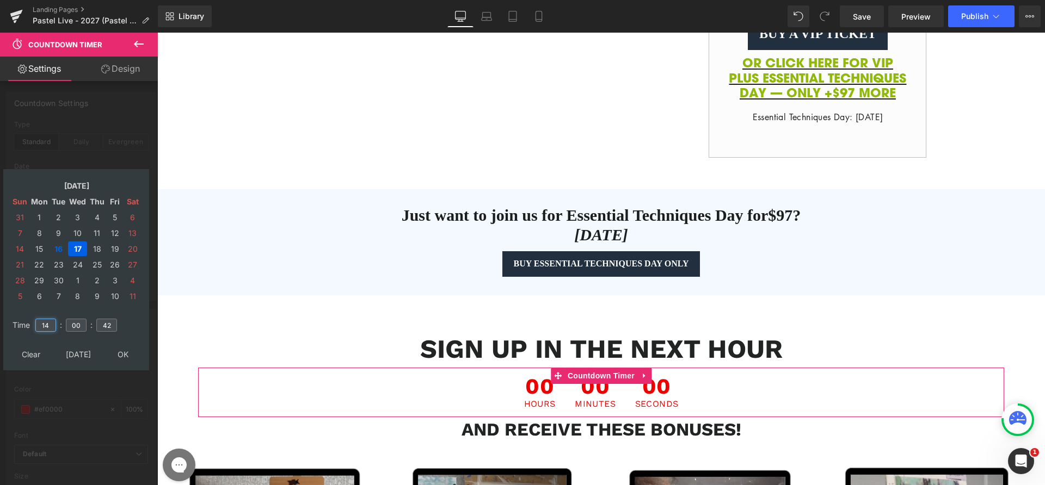
click at [50, 327] on input "14" at bounding box center [45, 325] width 21 height 13
type input "23"
type input "00"
click at [49, 330] on input "23" at bounding box center [45, 325] width 21 height 13
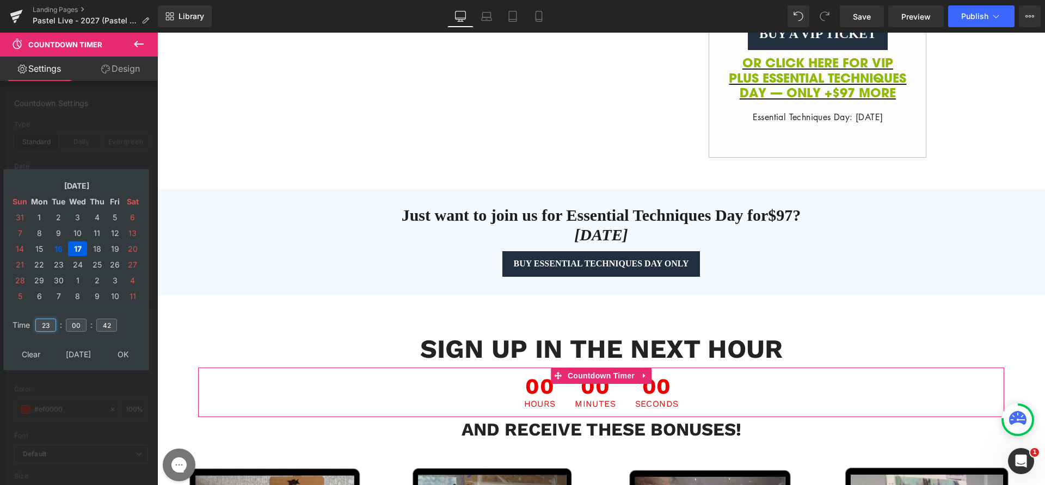
click at [49, 330] on input "23" at bounding box center [45, 325] width 21 height 13
type input "19"
type input "00"
type input "[DATE] 19:00:00"
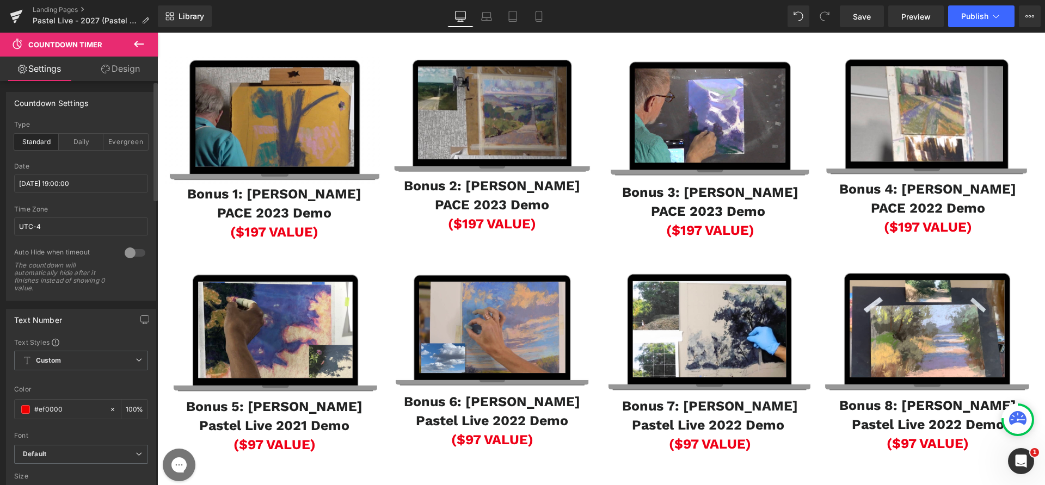
scroll to position [1461, 0]
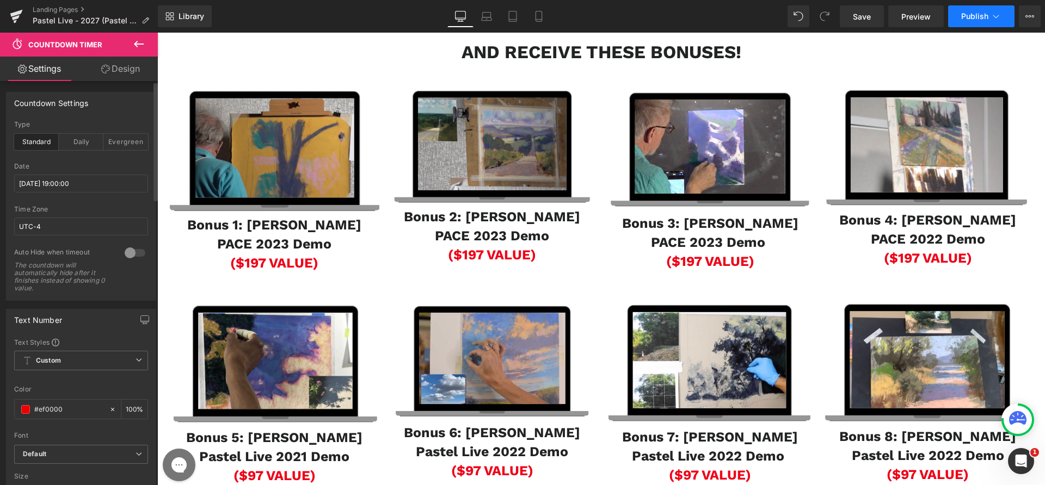
click at [974, 14] on span "Publish" at bounding box center [974, 16] width 27 height 9
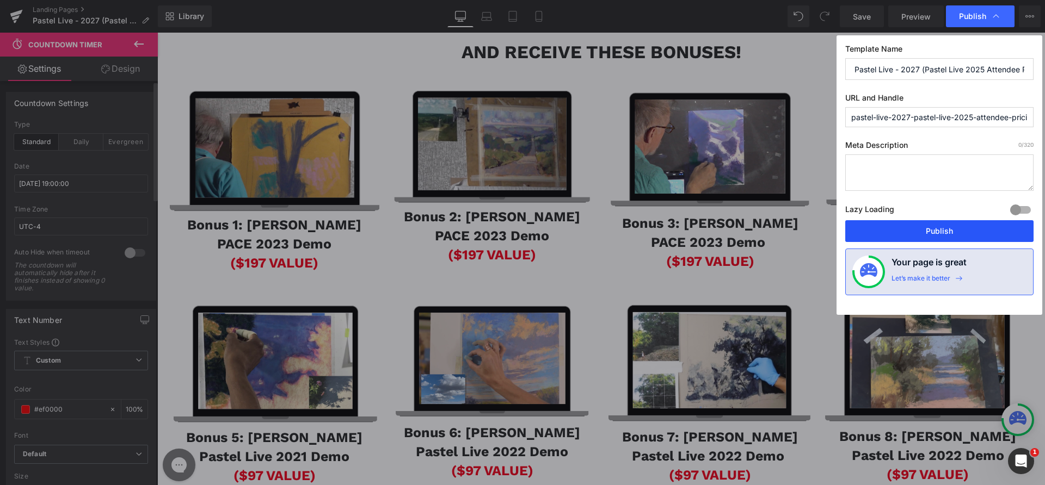
click at [932, 229] on button "Publish" at bounding box center [939, 231] width 188 height 22
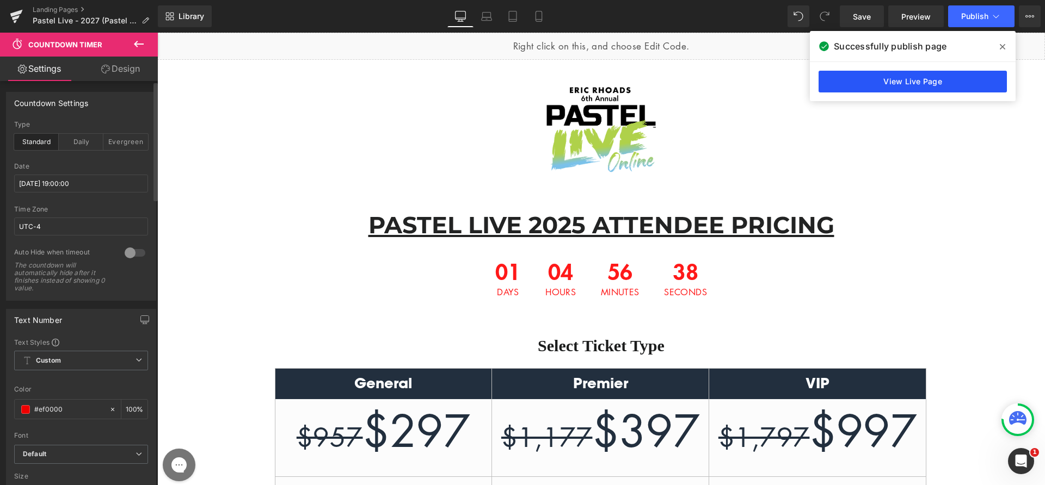
click at [909, 82] on link "View Live Page" at bounding box center [913, 82] width 188 height 22
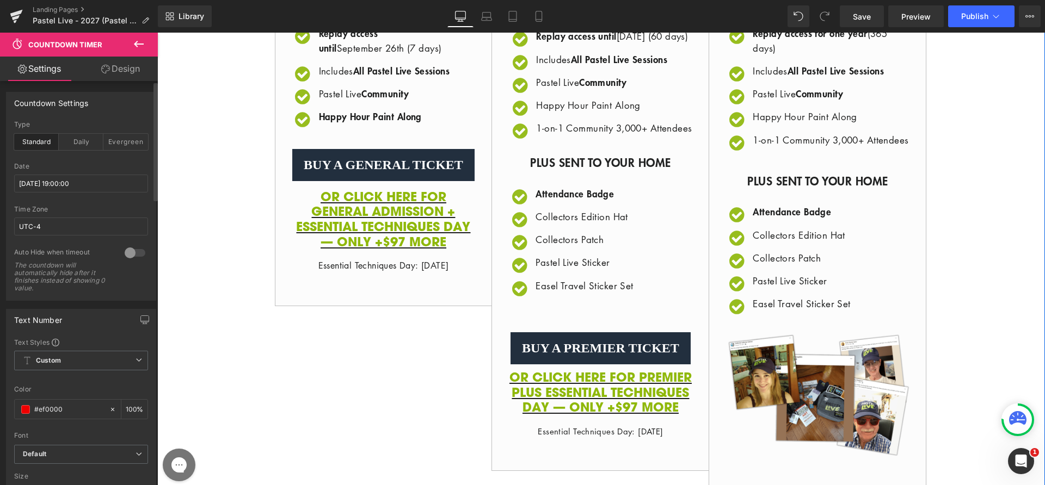
scroll to position [502, 0]
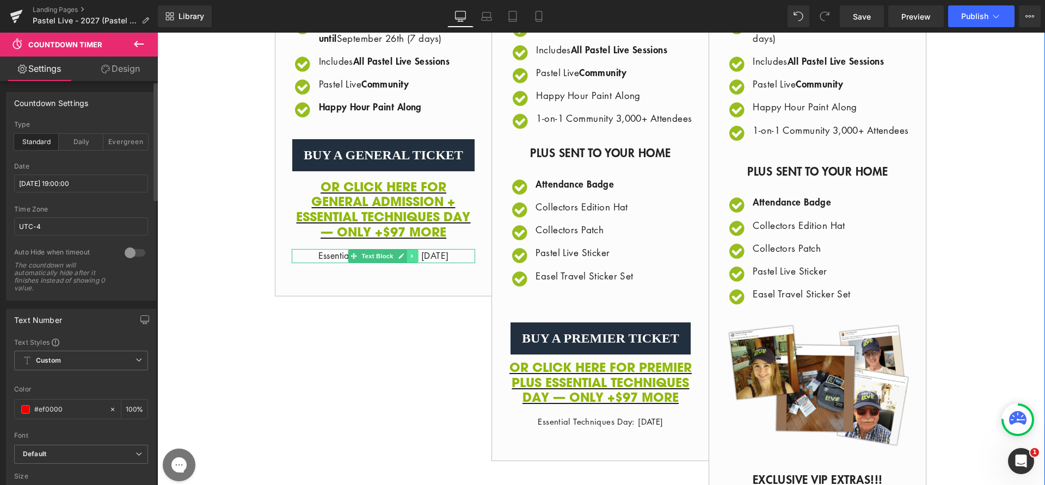
click at [411, 260] on icon at bounding box center [413, 256] width 6 height 7
click at [434, 280] on div "Icon Replay access until [DATE] (7 days) Text Block" at bounding box center [383, 128] width 217 height 304
click at [415, 260] on icon at bounding box center [418, 256] width 6 height 7
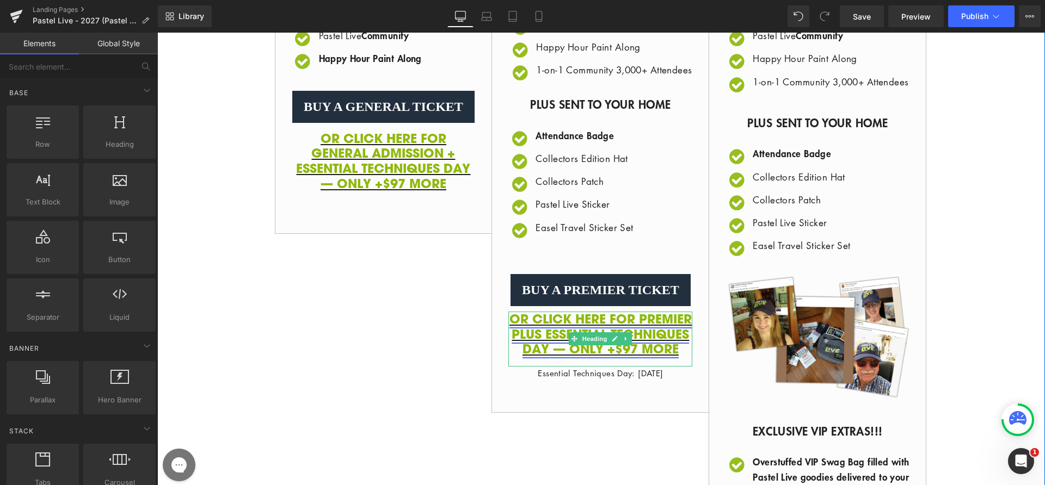
scroll to position [598, 0]
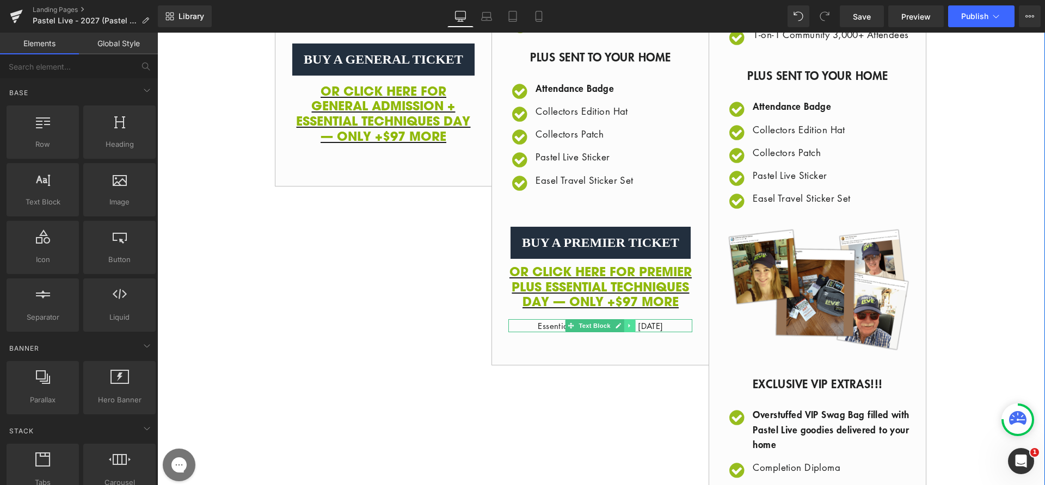
click at [629, 328] on icon at bounding box center [630, 326] width 2 height 4
click at [630, 333] on link at bounding box center [635, 325] width 11 height 13
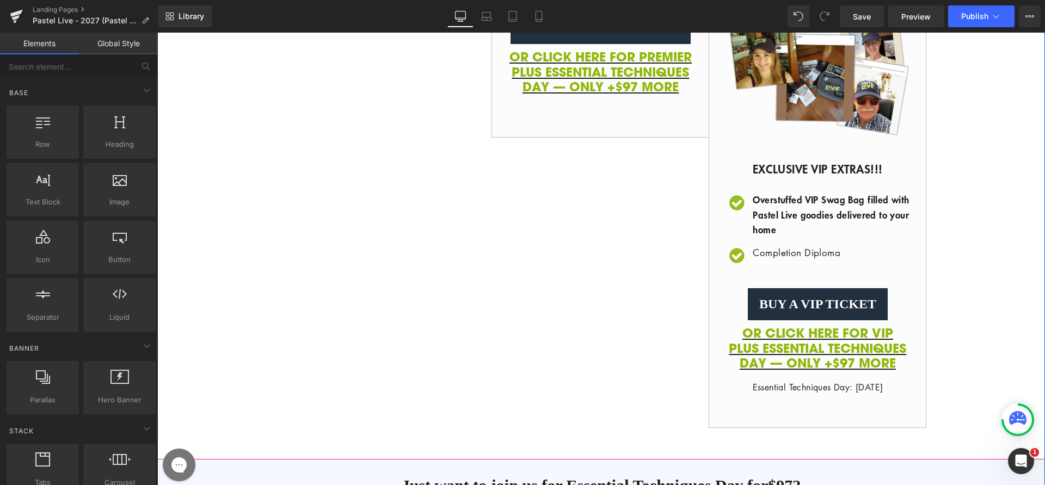
scroll to position [813, 0]
click at [844, 391] on icon at bounding box center [847, 387] width 6 height 7
click at [850, 390] on icon at bounding box center [853, 387] width 6 height 6
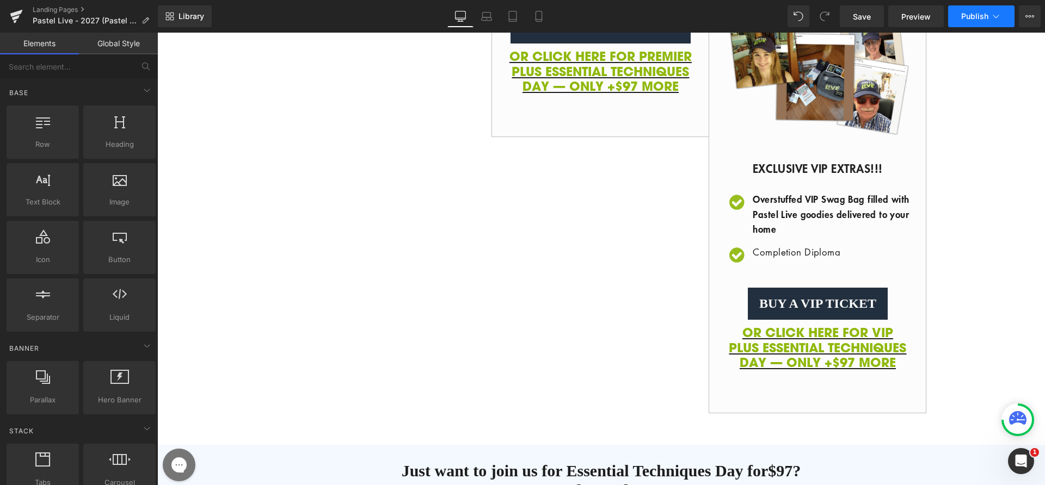
click at [980, 18] on span "Publish" at bounding box center [974, 16] width 27 height 9
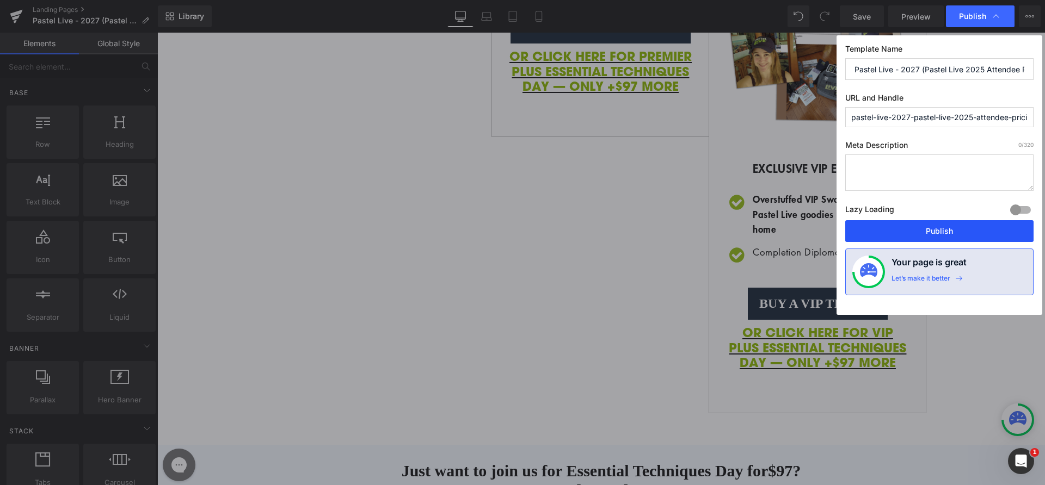
click at [933, 224] on button "Publish" at bounding box center [939, 231] width 188 height 22
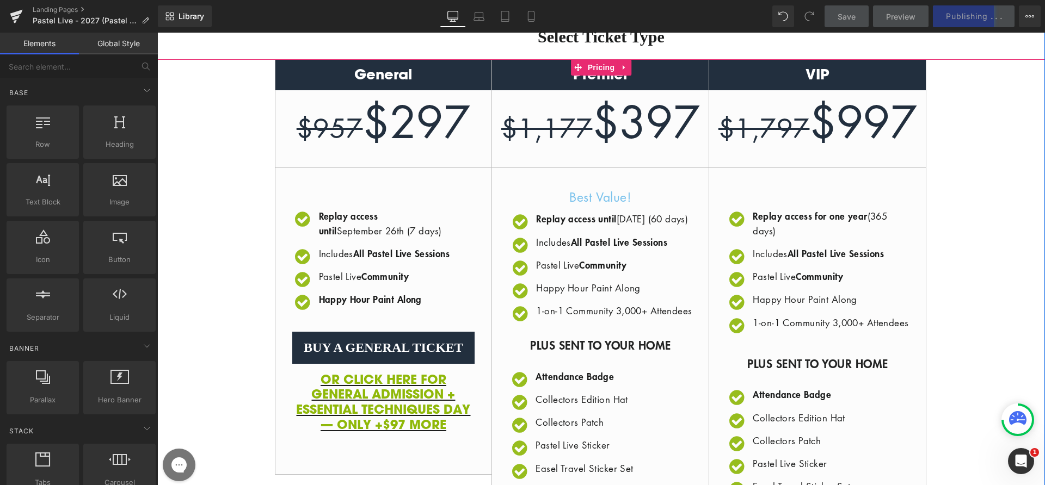
scroll to position [313, 0]
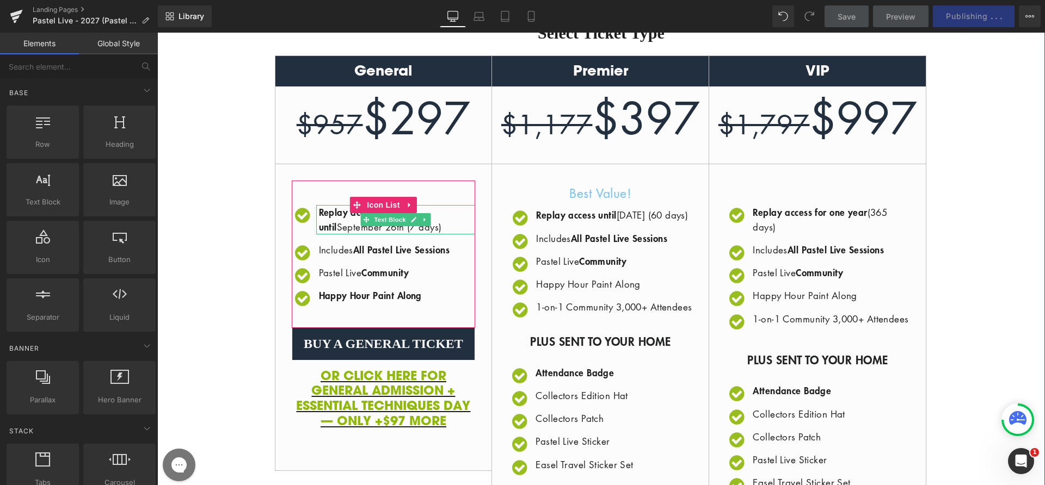
click at [335, 231] on p "Replay access until [DATE] (7 days)" at bounding box center [397, 219] width 157 height 29
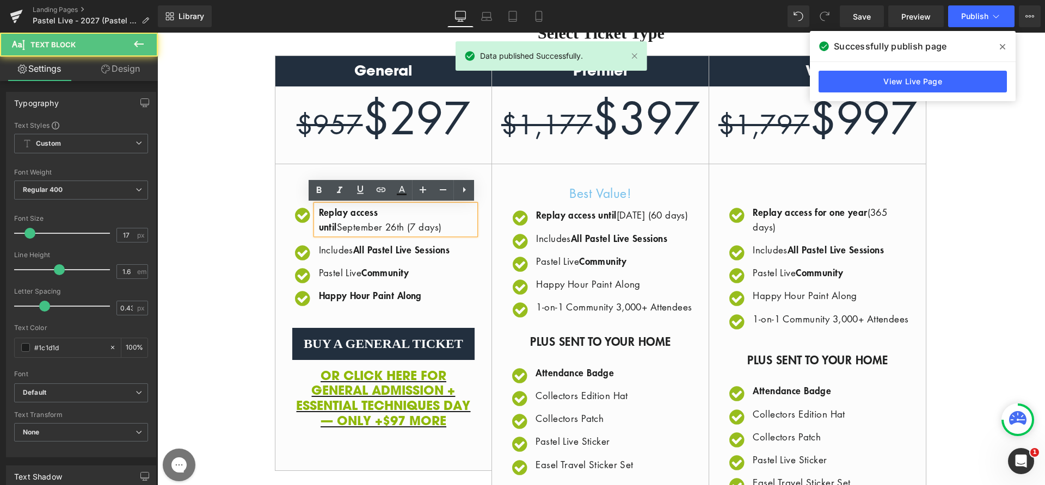
click at [433, 230] on p "Replay access until [DATE] (7 days)" at bounding box center [397, 219] width 157 height 29
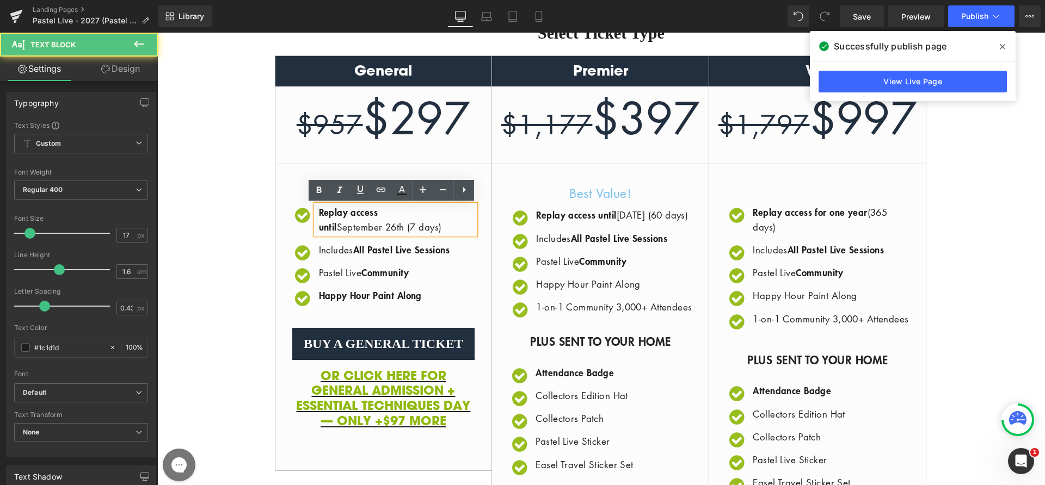
click at [435, 225] on p "Replay access until [DATE] (7 days)" at bounding box center [397, 219] width 157 height 29
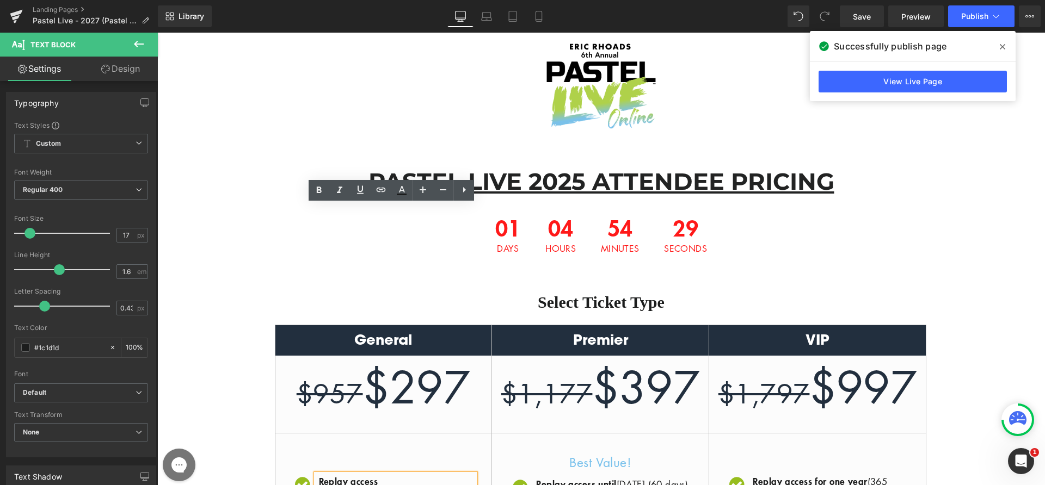
scroll to position [0, 0]
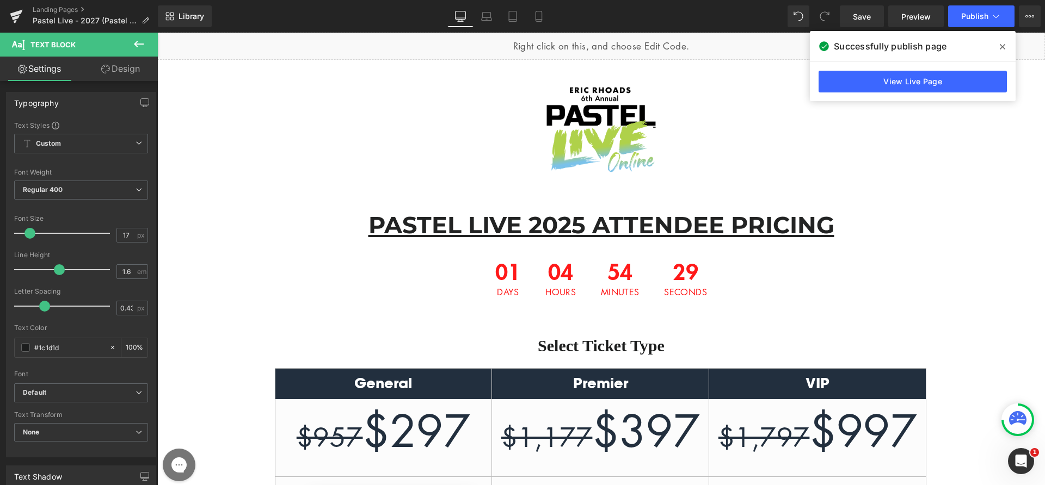
click at [452, 135] on div at bounding box center [601, 128] width 888 height 111
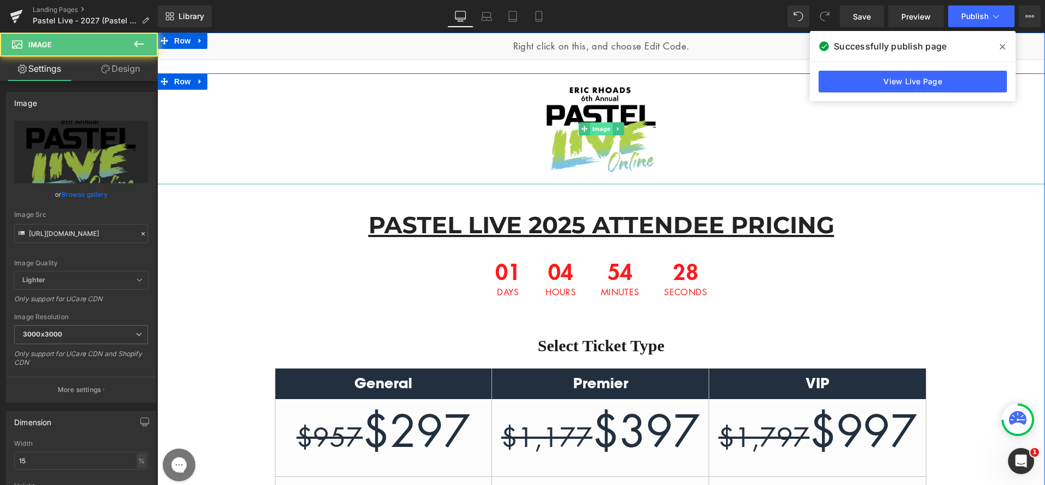
click at [599, 130] on span "Image" at bounding box center [601, 128] width 23 height 13
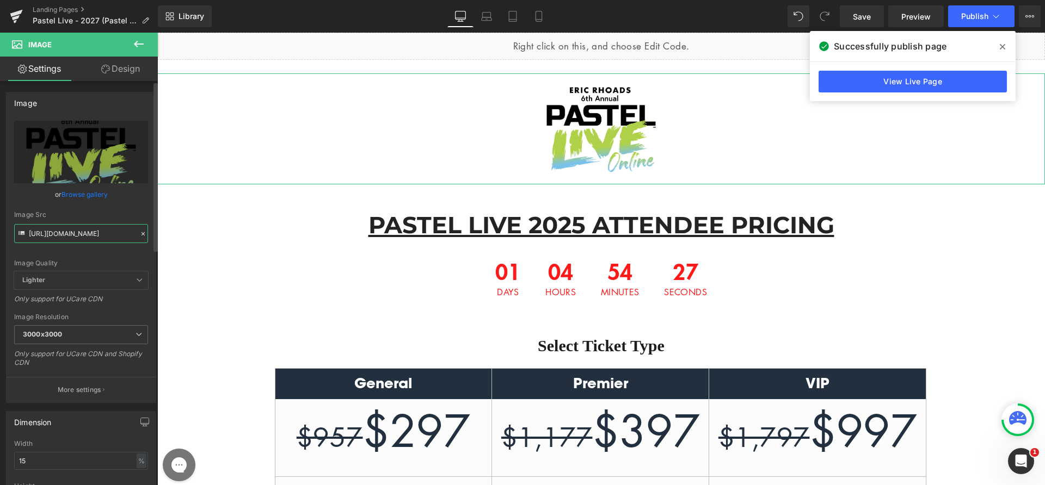
click at [106, 238] on input "[URL][DOMAIN_NAME]" at bounding box center [81, 233] width 134 height 19
paste input "Screen-Shot-2025-09-16-at-2.05.16-PM"
type input "[URL][DOMAIN_NAME]"
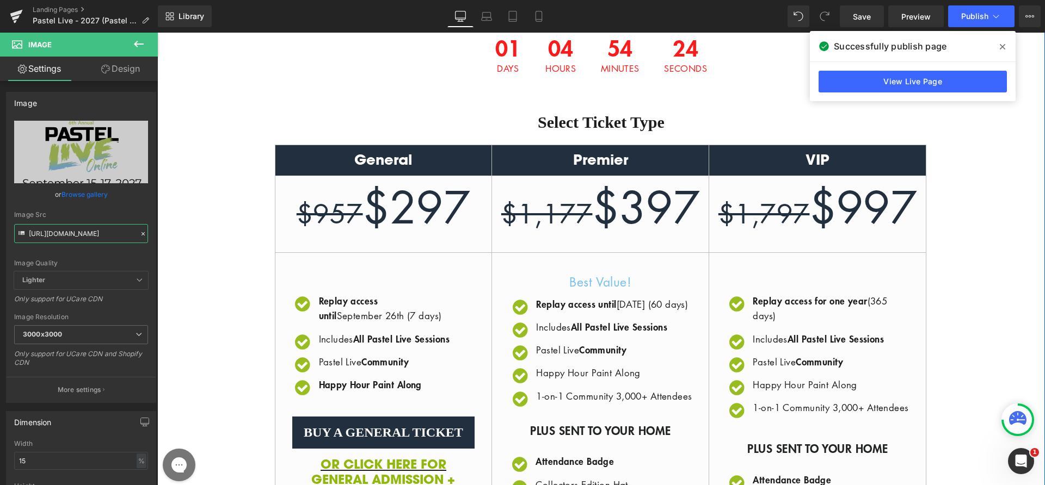
scroll to position [416, 0]
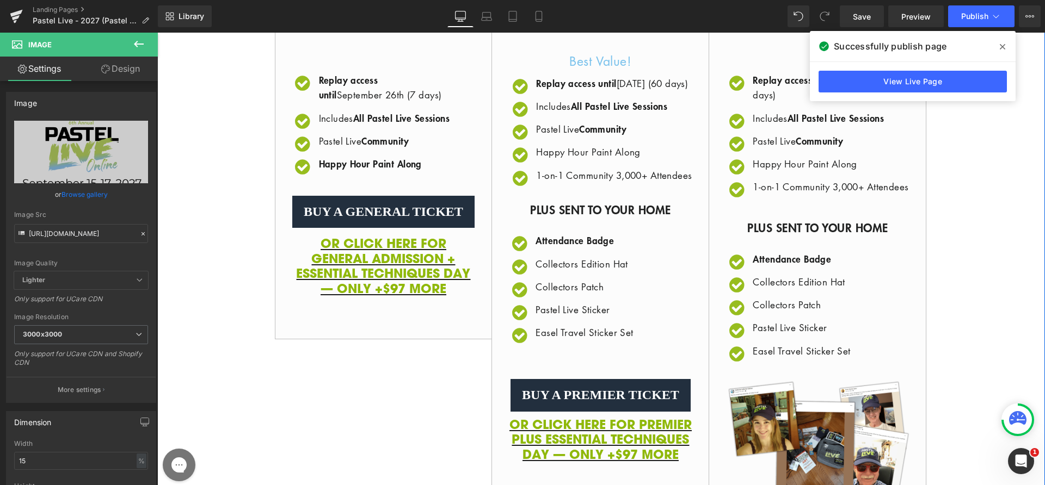
click at [230, 259] on div "General $957 $297 / Icon Replay access until [DATE] (7 days)" at bounding box center [601, 353] width 888 height 858
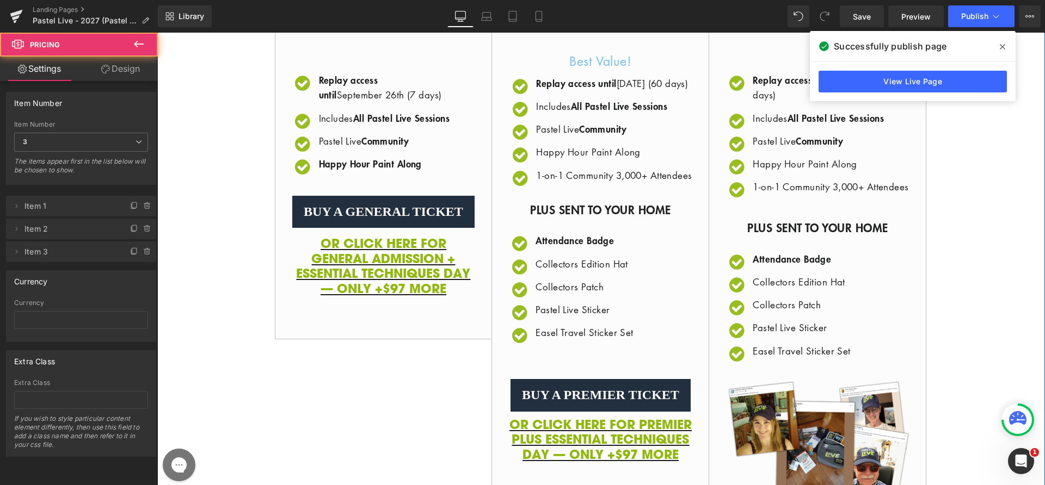
scroll to position [331, 0]
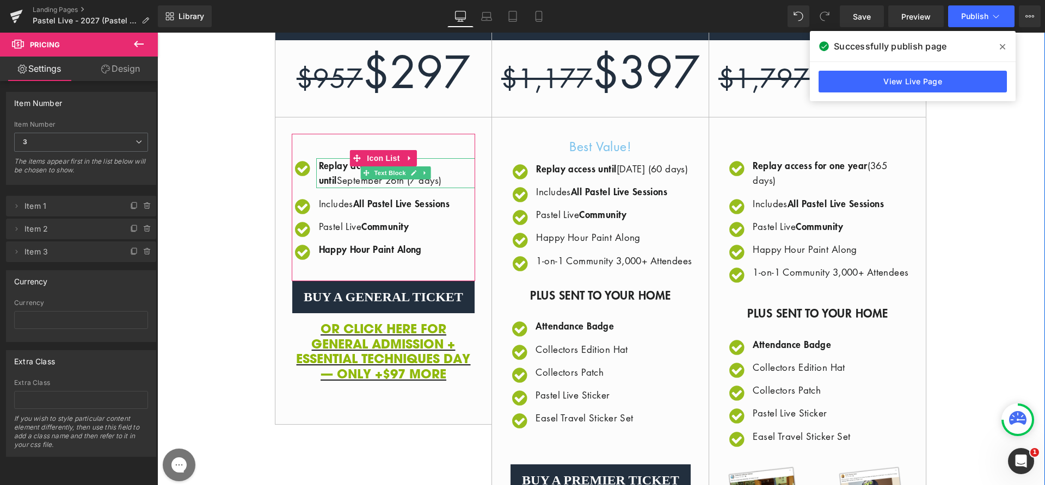
click at [415, 183] on p "Replay access until [DATE] (7 days)" at bounding box center [397, 172] width 157 height 29
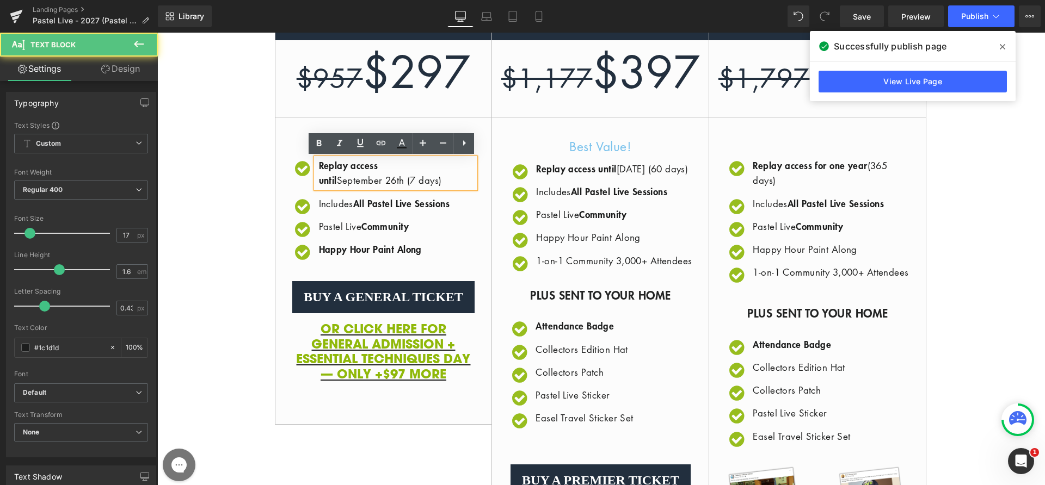
click at [396, 177] on p "Replay access until [DATE] (7 days)" at bounding box center [397, 172] width 157 height 29
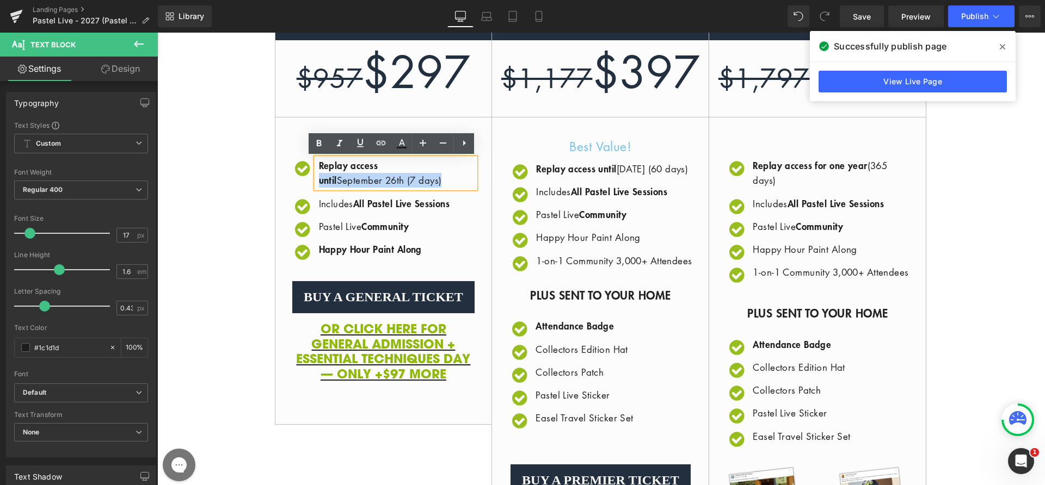
drag, startPoint x: 447, startPoint y: 184, endPoint x: 392, endPoint y: 164, distance: 57.8
click at [392, 164] on p "Replay access until [DATE] (7 days)" at bounding box center [397, 172] width 157 height 29
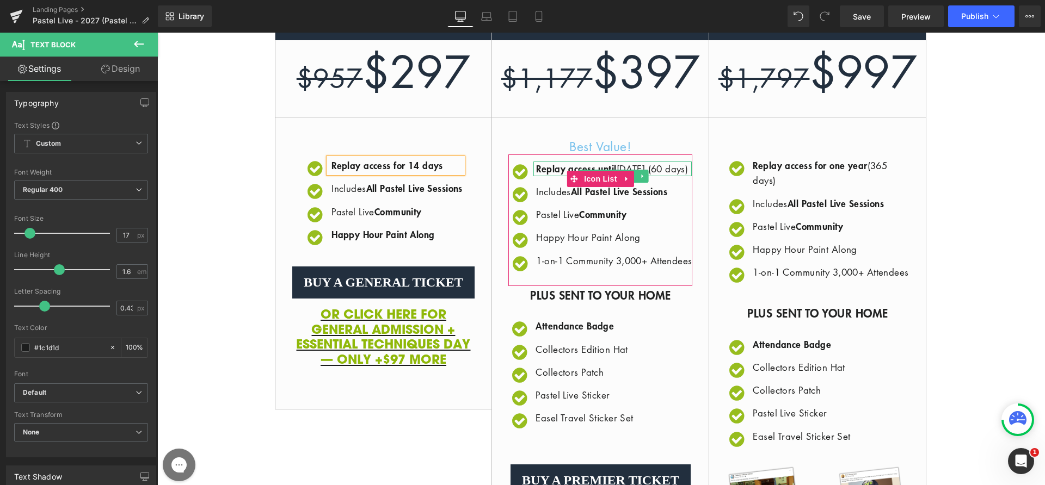
click at [675, 191] on ul "Icon Replay access until [DATE] (60 days) Text Block Icon ​Includes All Pastel …" at bounding box center [600, 219] width 183 height 115
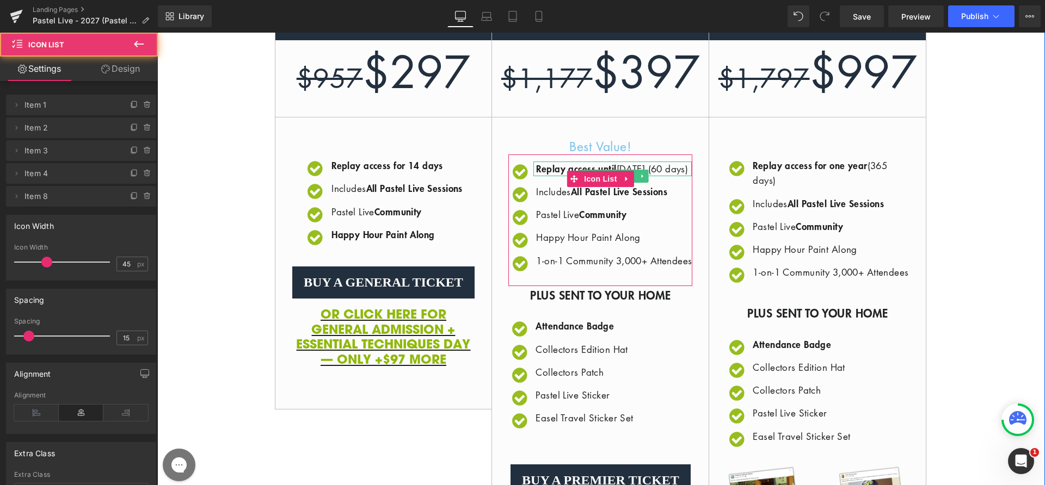
click at [659, 176] on p "Replay access until [DATE] (60 days)" at bounding box center [614, 169] width 156 height 15
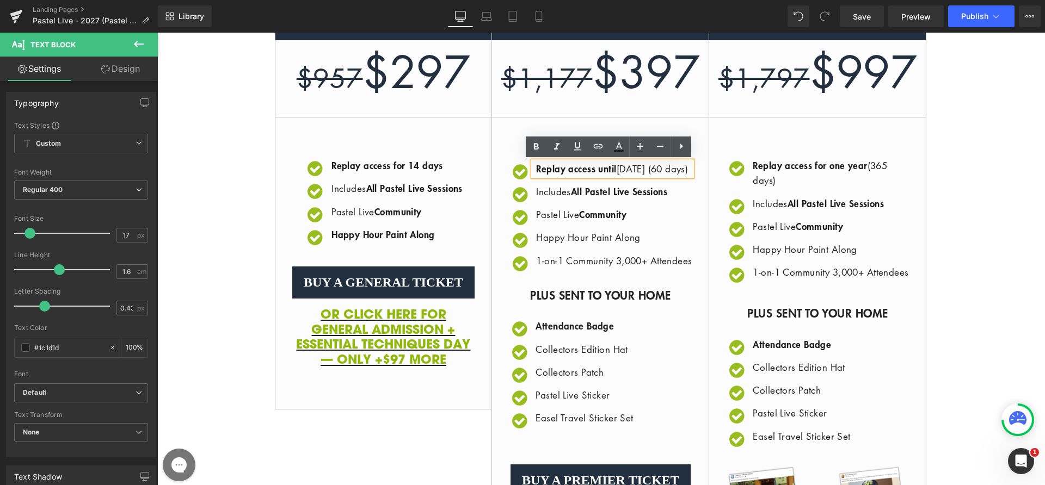
drag, startPoint x: 617, startPoint y: 182, endPoint x: 607, endPoint y: 171, distance: 15.1
click at [607, 171] on p "Replay access until [DATE] (60 days)" at bounding box center [614, 169] width 156 height 15
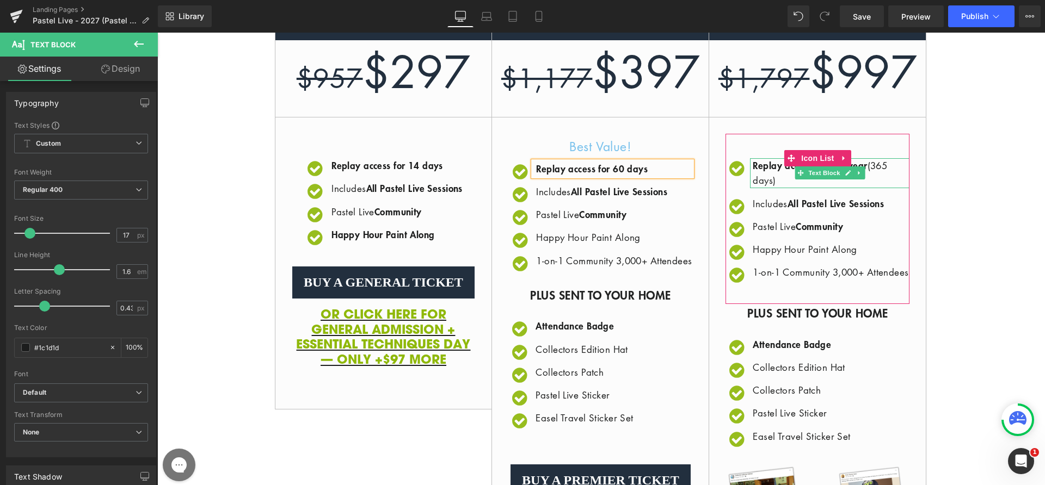
click at [820, 180] on p "Replay access for one year (365 days)" at bounding box center [831, 172] width 157 height 29
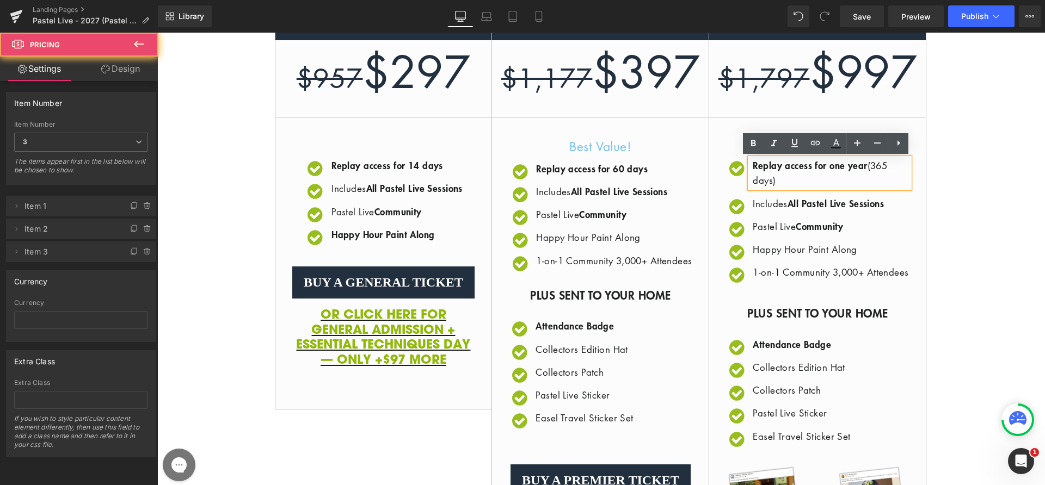
click at [941, 188] on div "General $957 $297 / Icon Replay access for 14 days Text Block" at bounding box center [601, 438] width 888 height 858
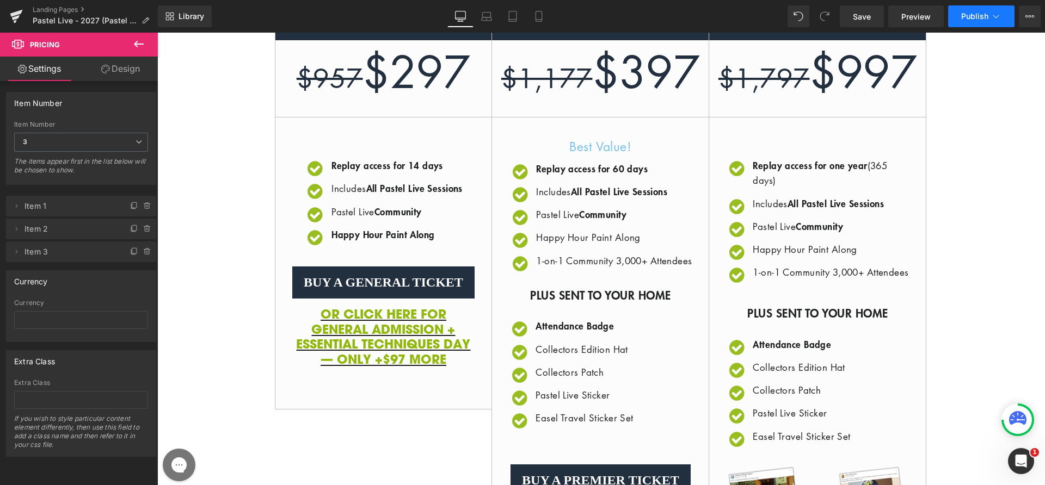
click at [974, 23] on button "Publish" at bounding box center [981, 16] width 66 height 22
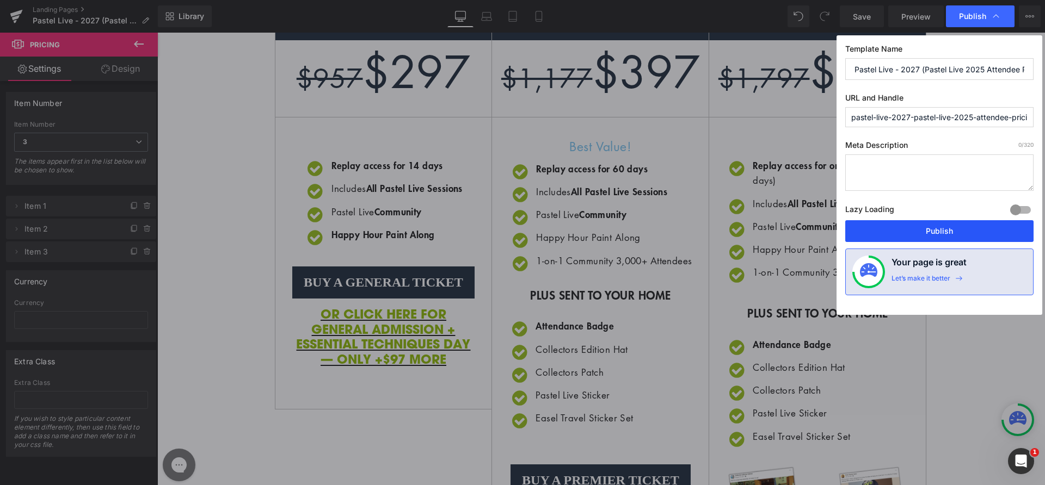
click at [957, 234] on button "Publish" at bounding box center [939, 231] width 188 height 22
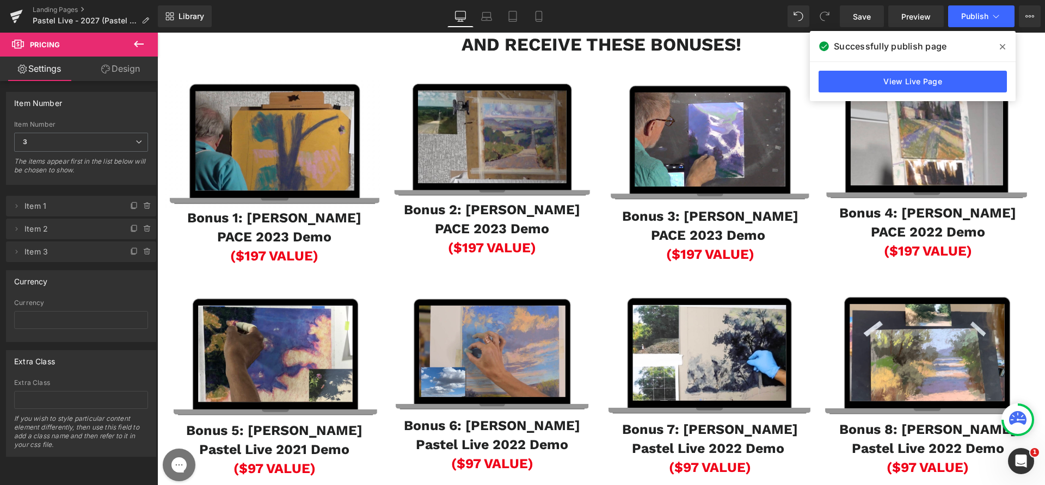
scroll to position [1437, 0]
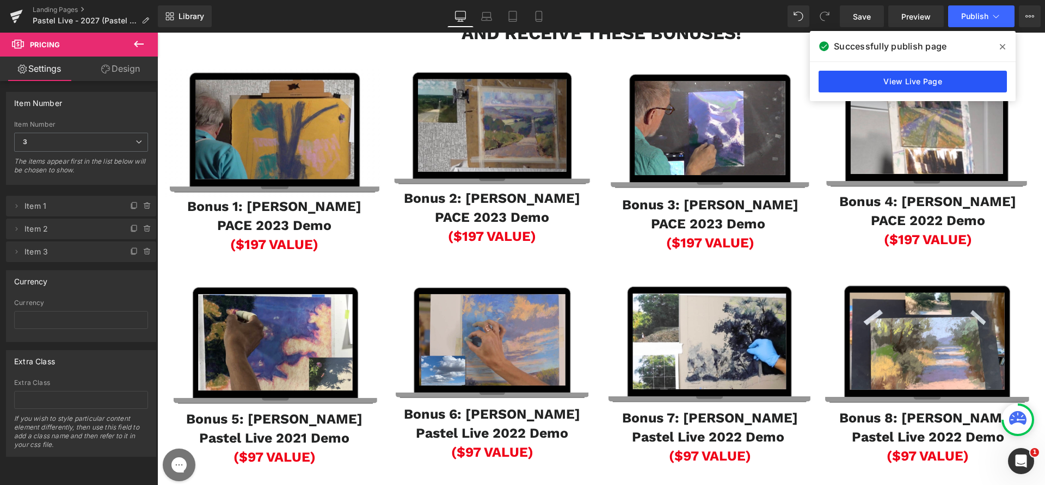
click at [889, 80] on link "View Live Page" at bounding box center [913, 82] width 188 height 22
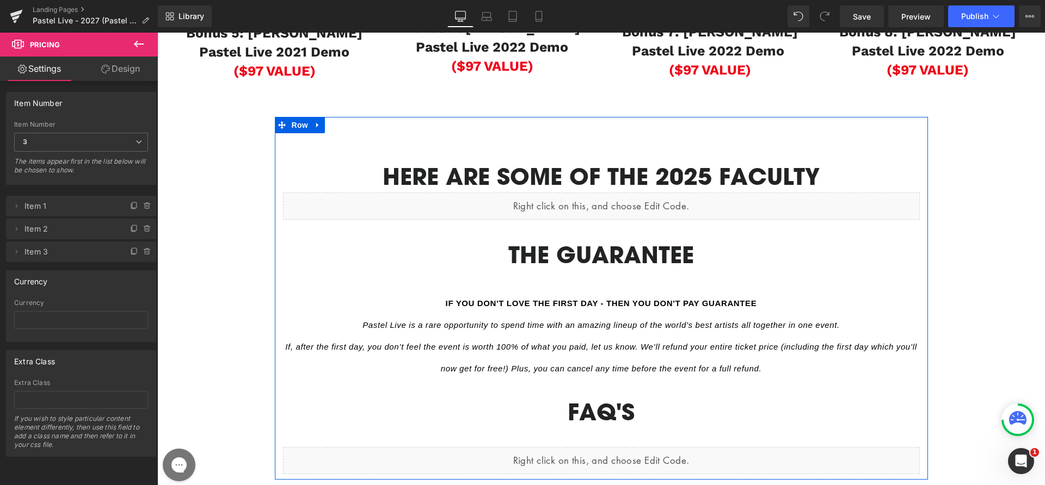
scroll to position [1817, 0]
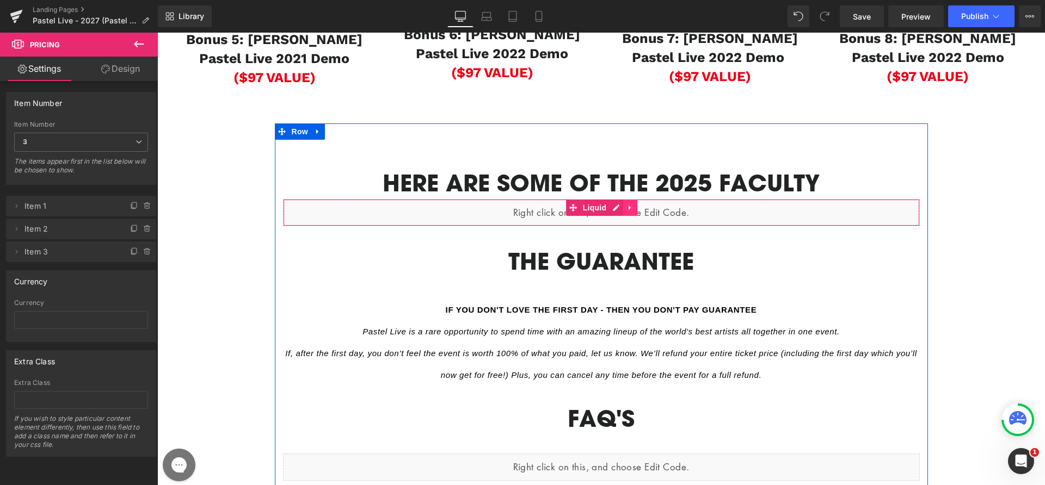
click at [629, 211] on icon at bounding box center [630, 208] width 2 height 5
click at [630, 216] on link at bounding box center [637, 208] width 14 height 16
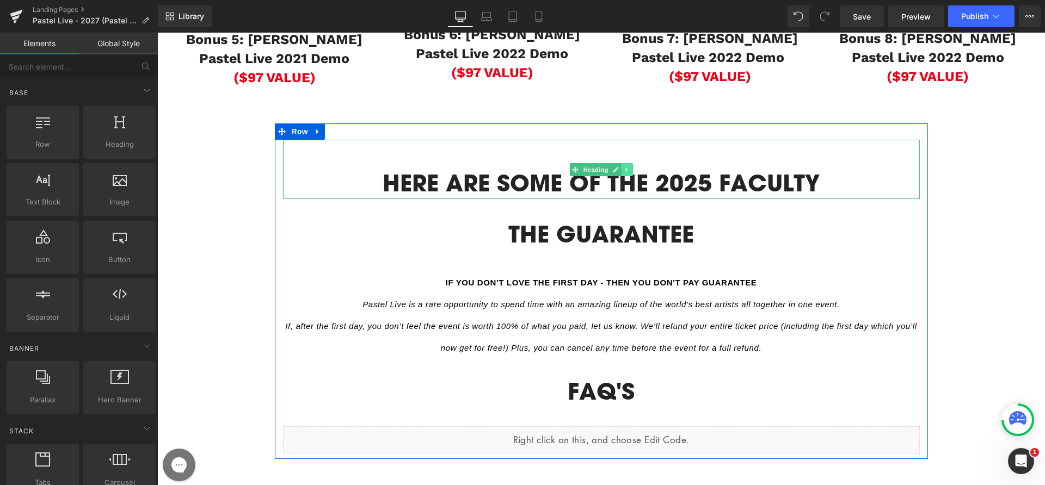
click at [626, 176] on link at bounding box center [627, 169] width 11 height 13
click at [630, 173] on icon at bounding box center [633, 170] width 6 height 6
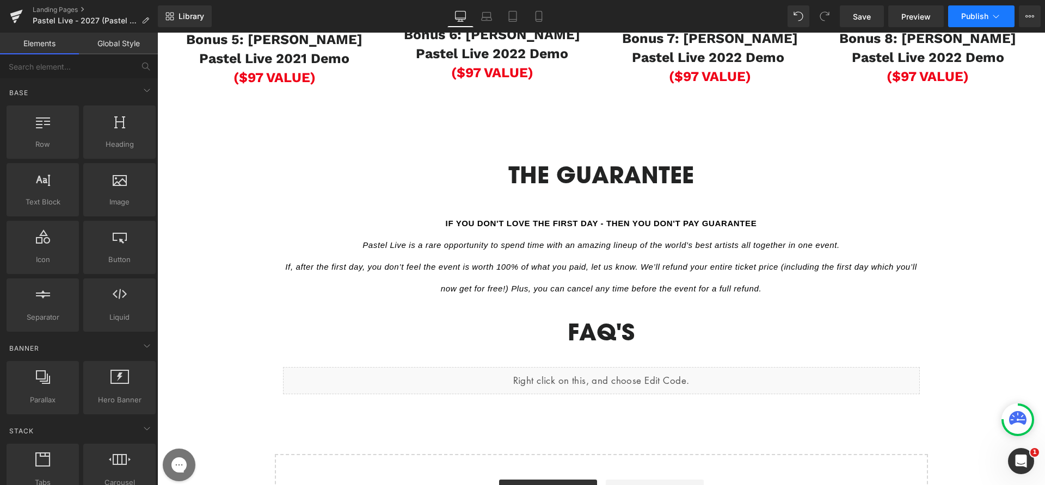
click at [972, 17] on span "Publish" at bounding box center [974, 16] width 27 height 9
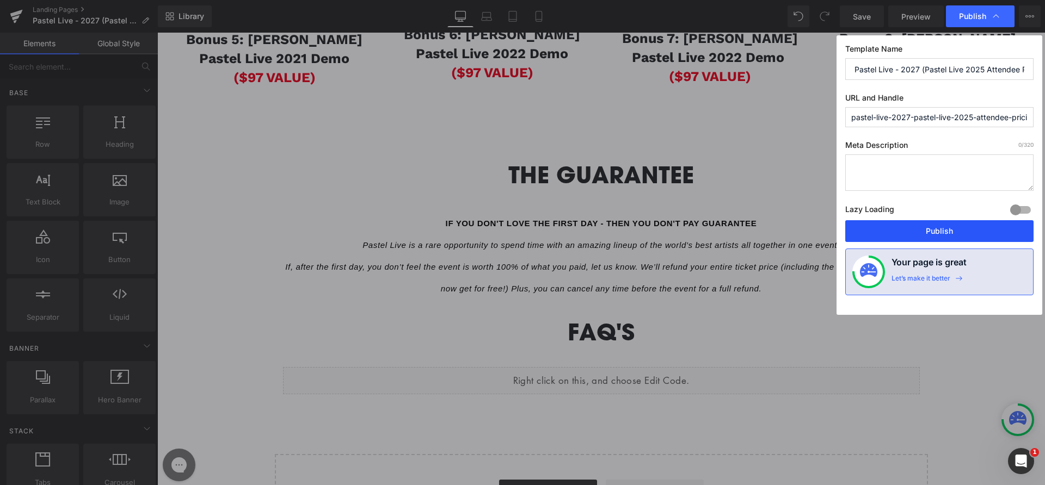
click at [934, 230] on button "Publish" at bounding box center [939, 231] width 188 height 22
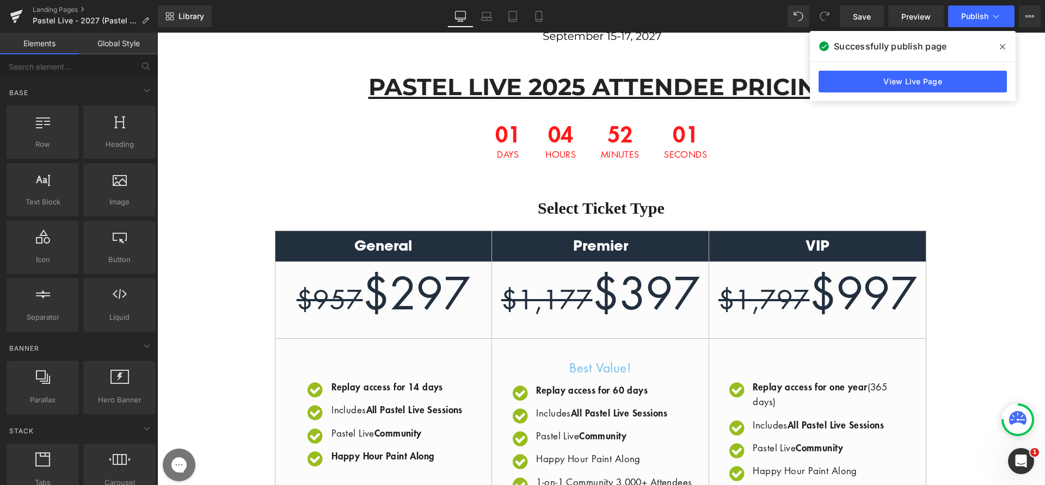
scroll to position [0, 0]
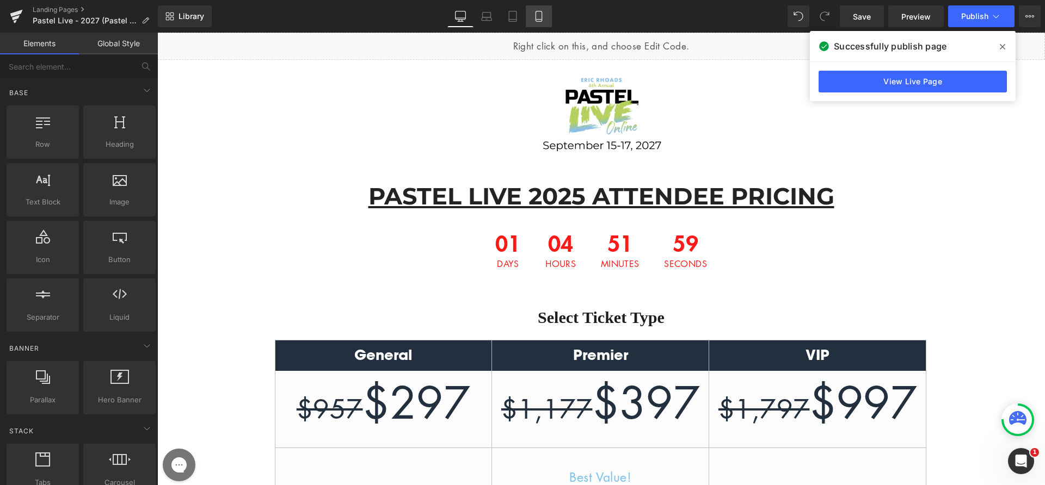
click at [543, 15] on icon at bounding box center [538, 16] width 11 height 11
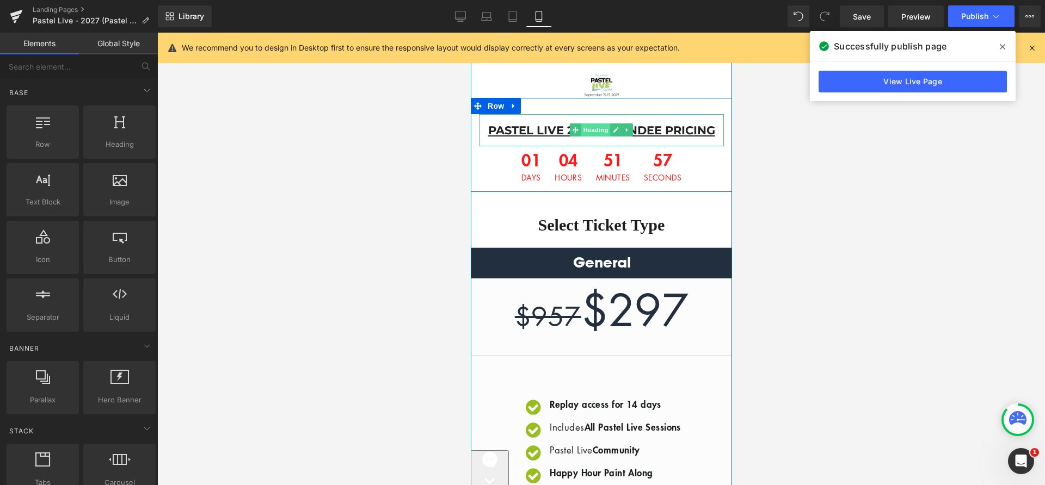
click at [587, 136] on span "Heading" at bounding box center [595, 130] width 29 height 13
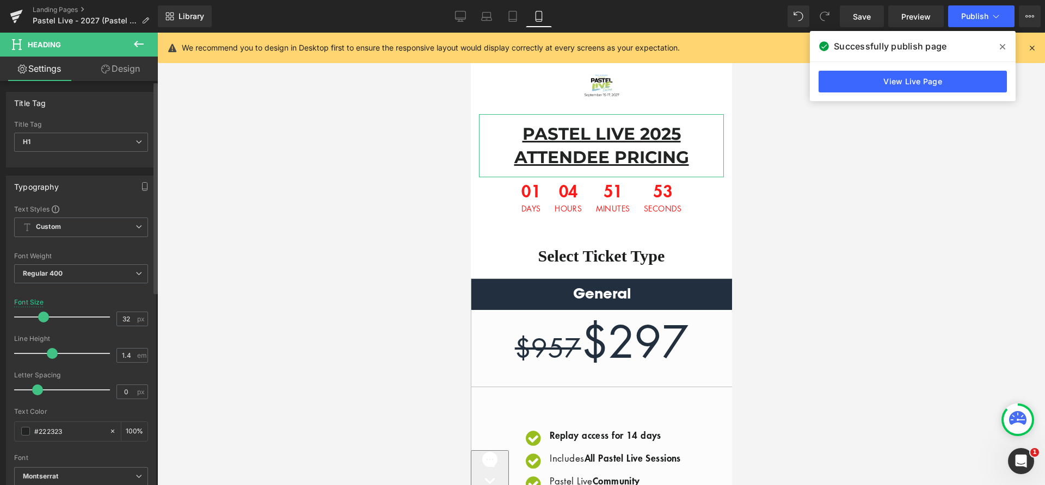
type input "33"
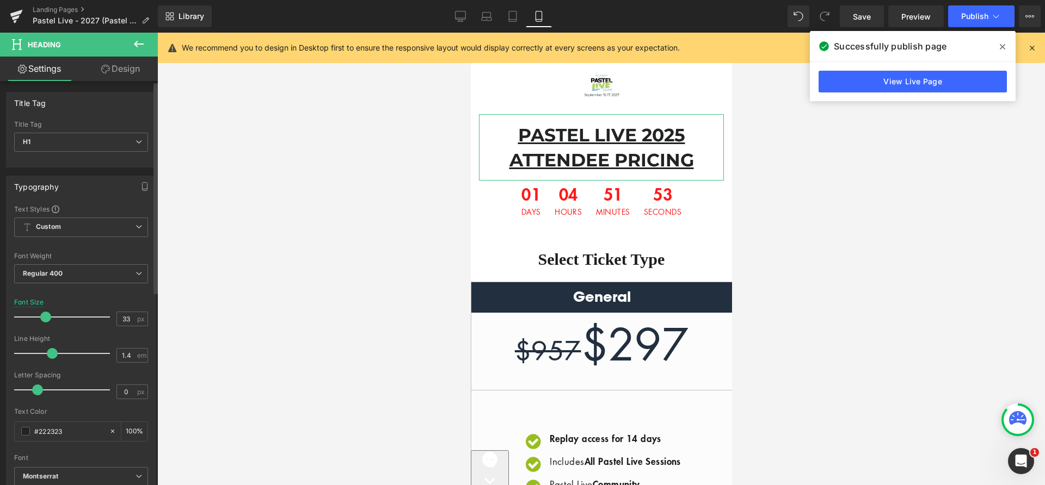
drag, startPoint x: 33, startPoint y: 315, endPoint x: 44, endPoint y: 317, distance: 11.5
click at [44, 317] on span at bounding box center [45, 317] width 11 height 11
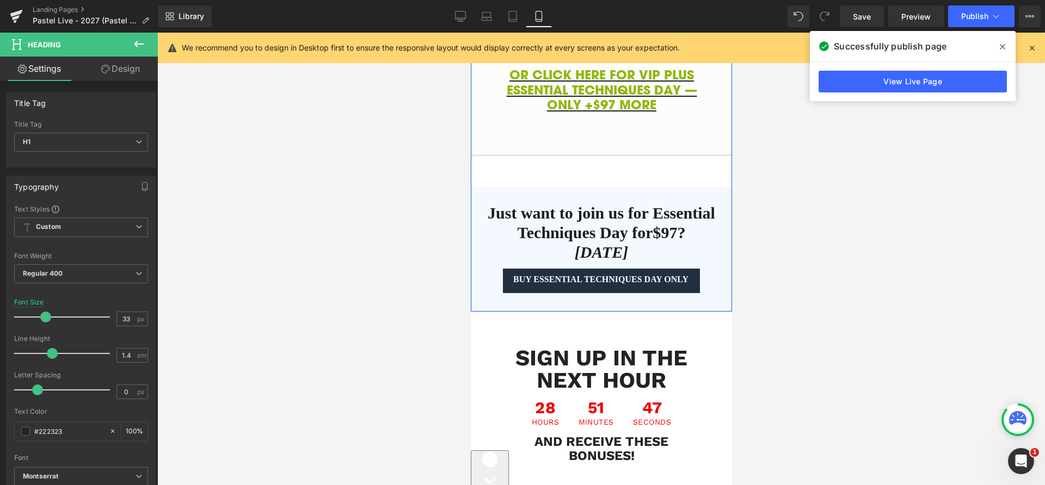
scroll to position [1975, 0]
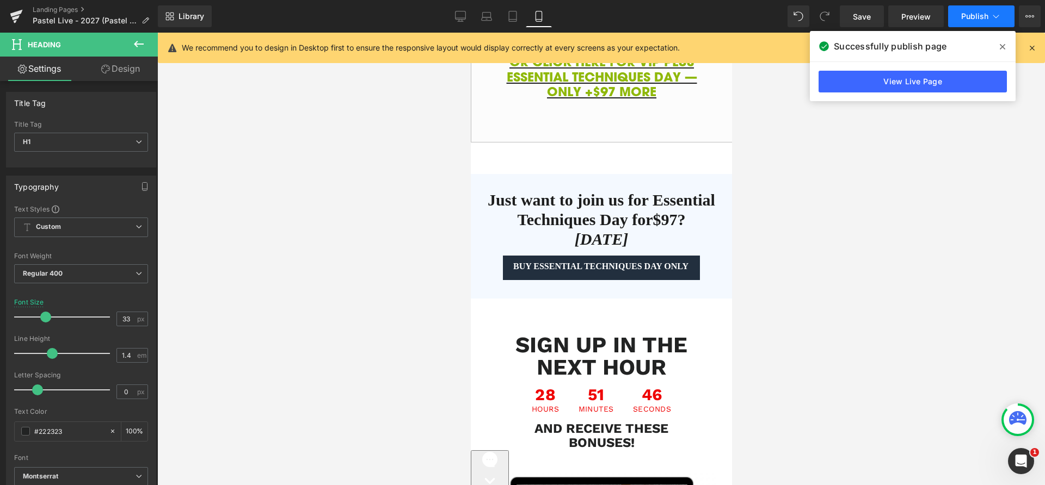
click at [967, 14] on span "Publish" at bounding box center [974, 16] width 27 height 9
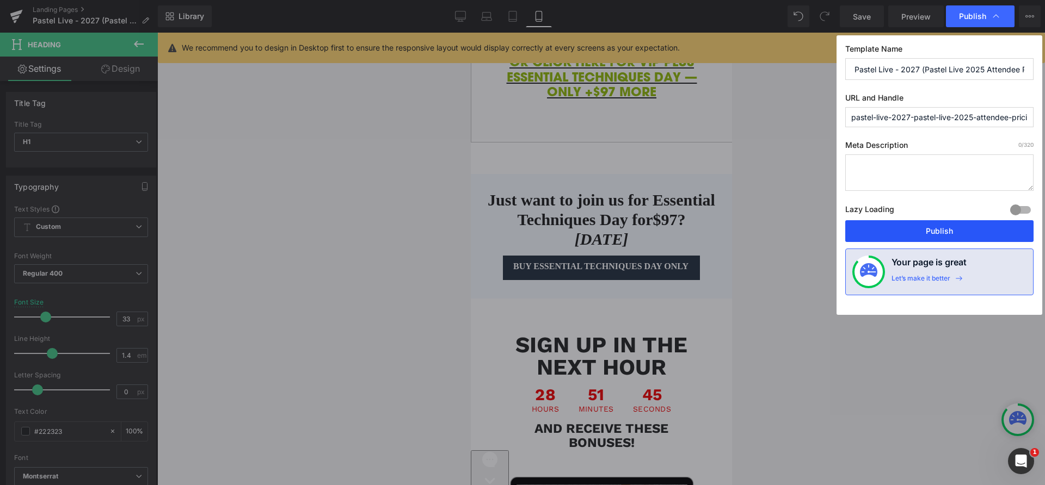
click at [927, 226] on button "Publish" at bounding box center [939, 231] width 188 height 22
